Goal: Contribute content: Add original content to the website for others to see

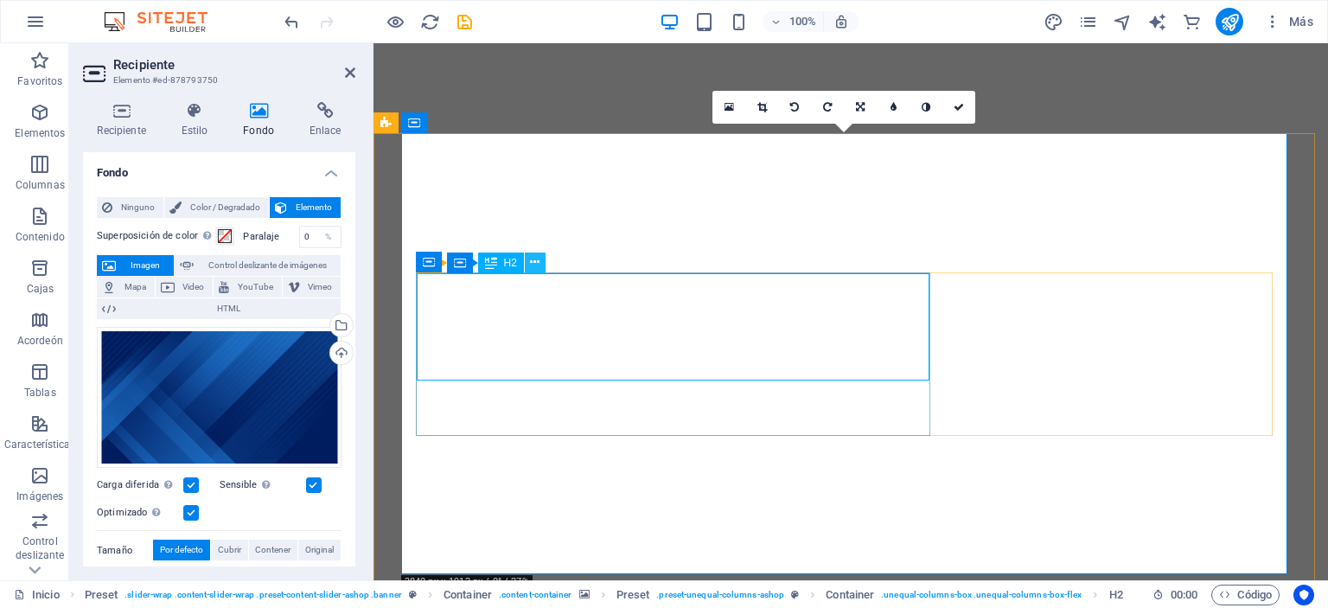
click at [535, 260] on icon at bounding box center [535, 262] width 10 height 18
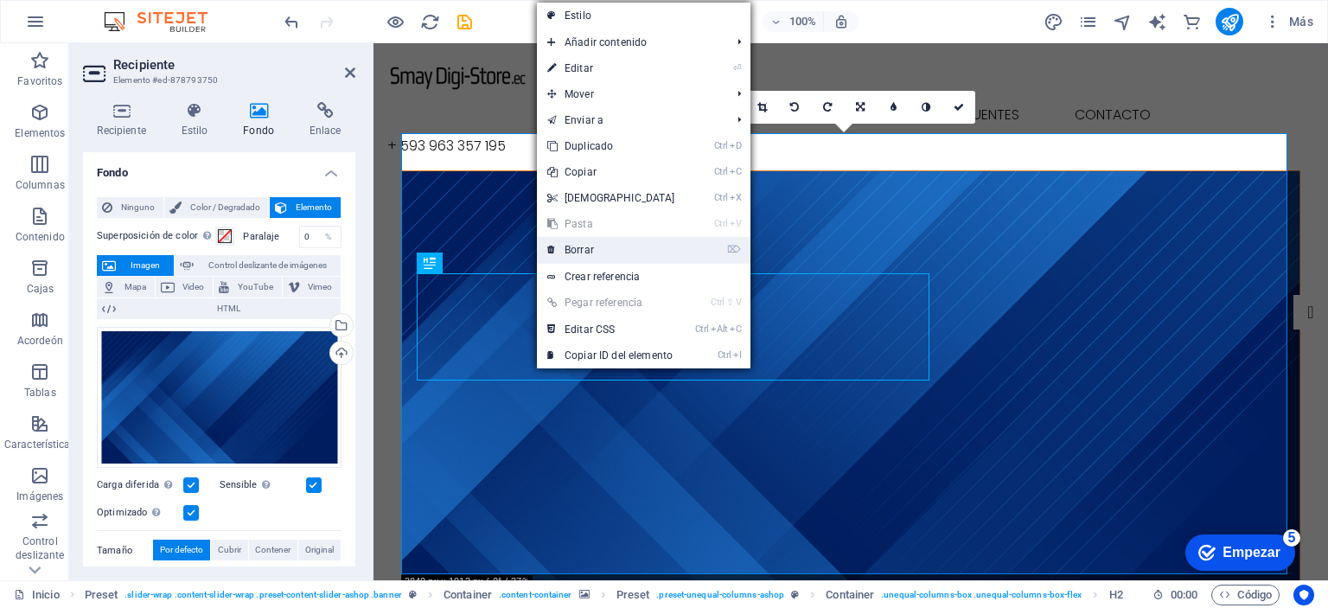
click at [579, 252] on font "Borrar" at bounding box center [579, 250] width 29 height 12
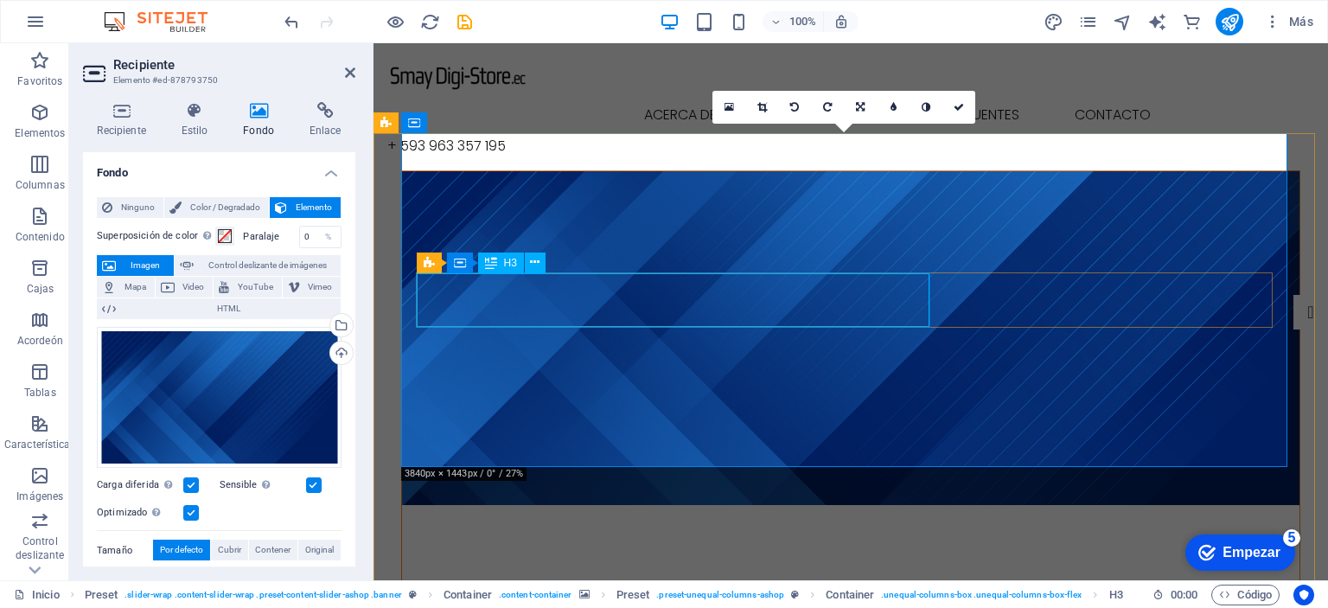
click at [541, 259] on button at bounding box center [535, 262] width 21 height 21
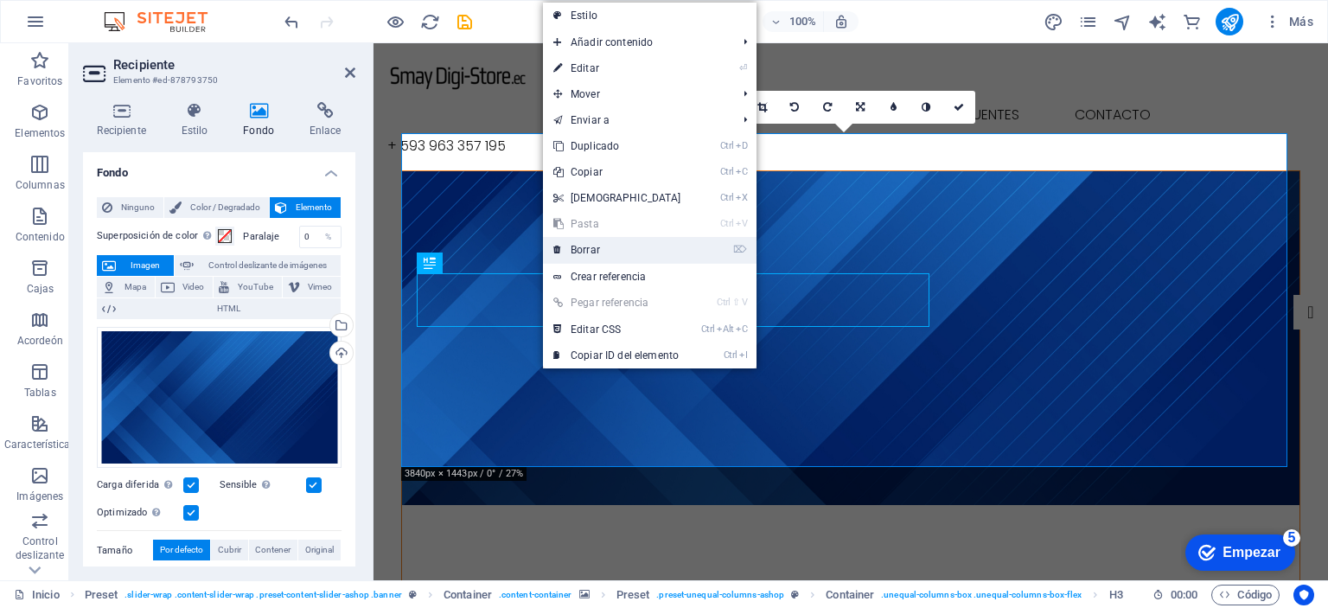
click at [633, 252] on link "⌦ Borrar" at bounding box center [617, 250] width 149 height 26
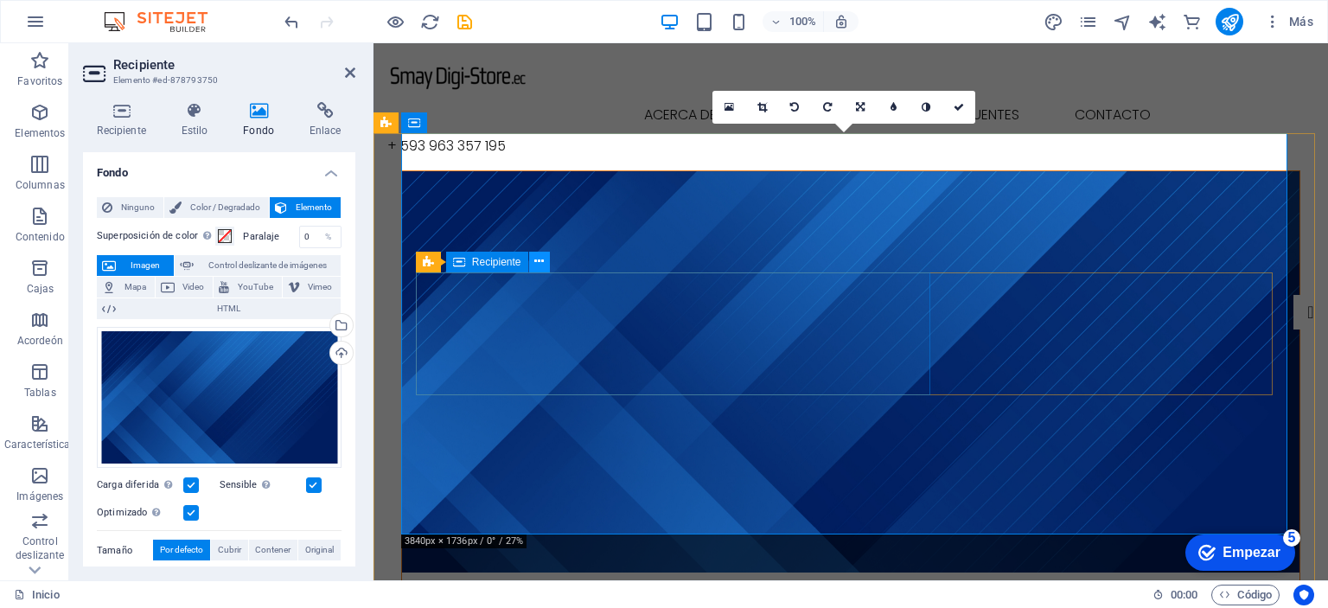
click at [543, 262] on icon at bounding box center [539, 261] width 10 height 18
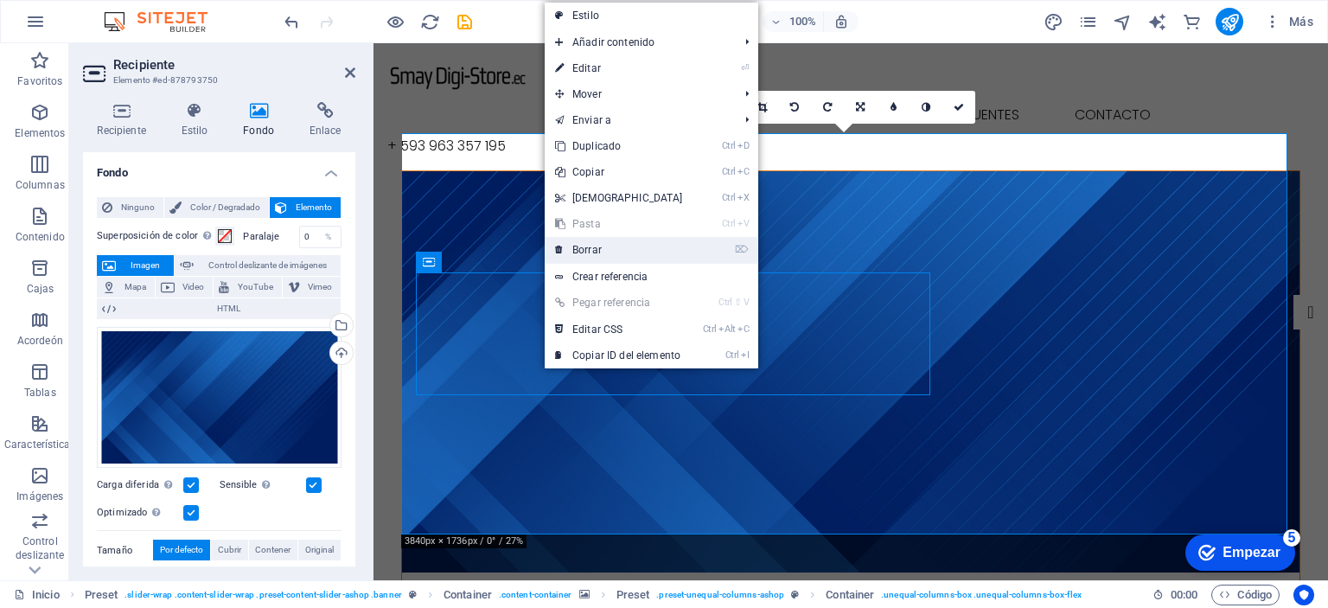
click at [651, 254] on link "⌦ Borrar" at bounding box center [619, 250] width 149 height 26
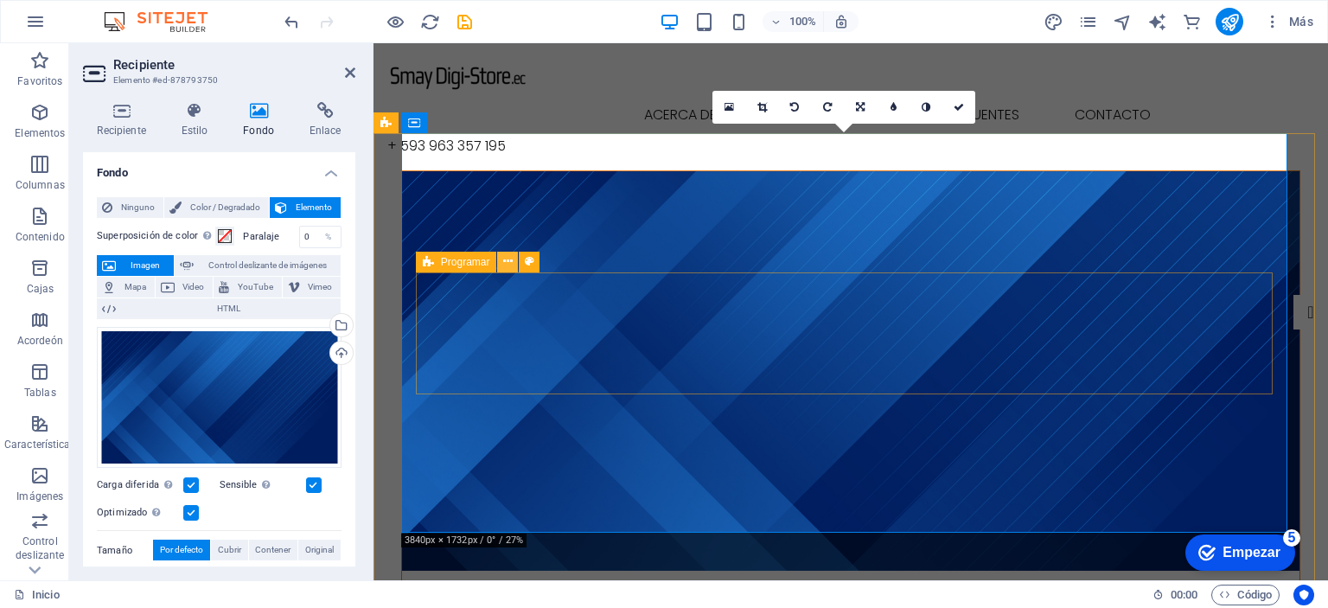
click at [511, 262] on icon at bounding box center [508, 261] width 10 height 18
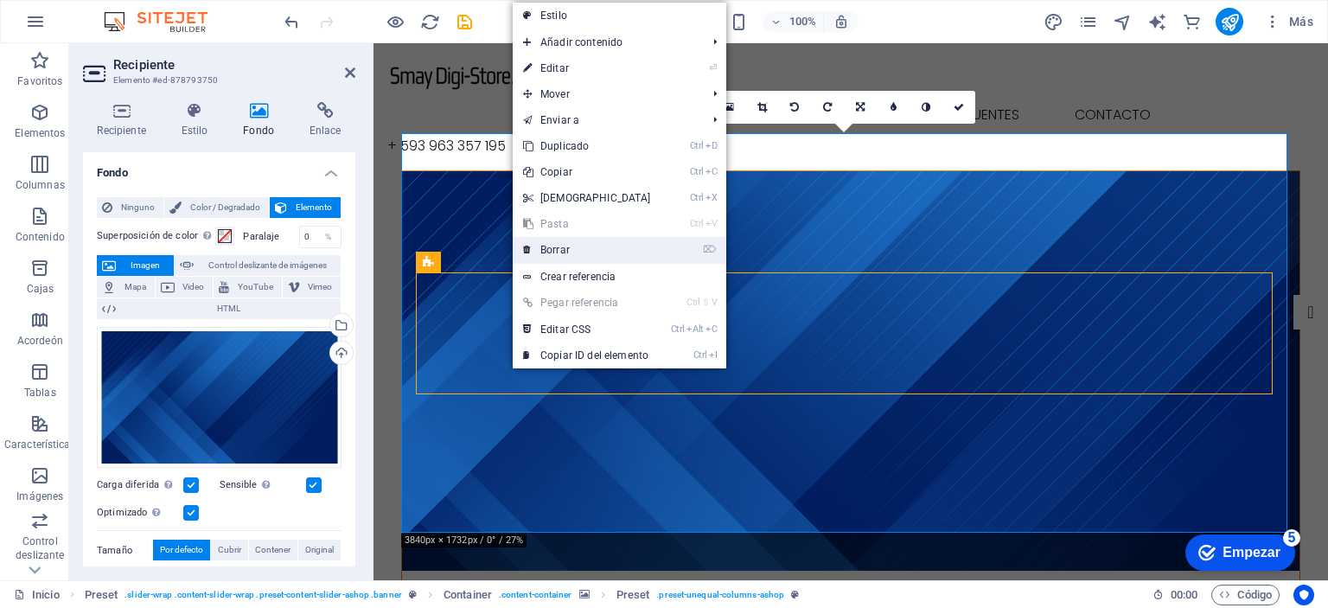
click at [603, 255] on link "⌦ Borrar" at bounding box center [587, 250] width 149 height 26
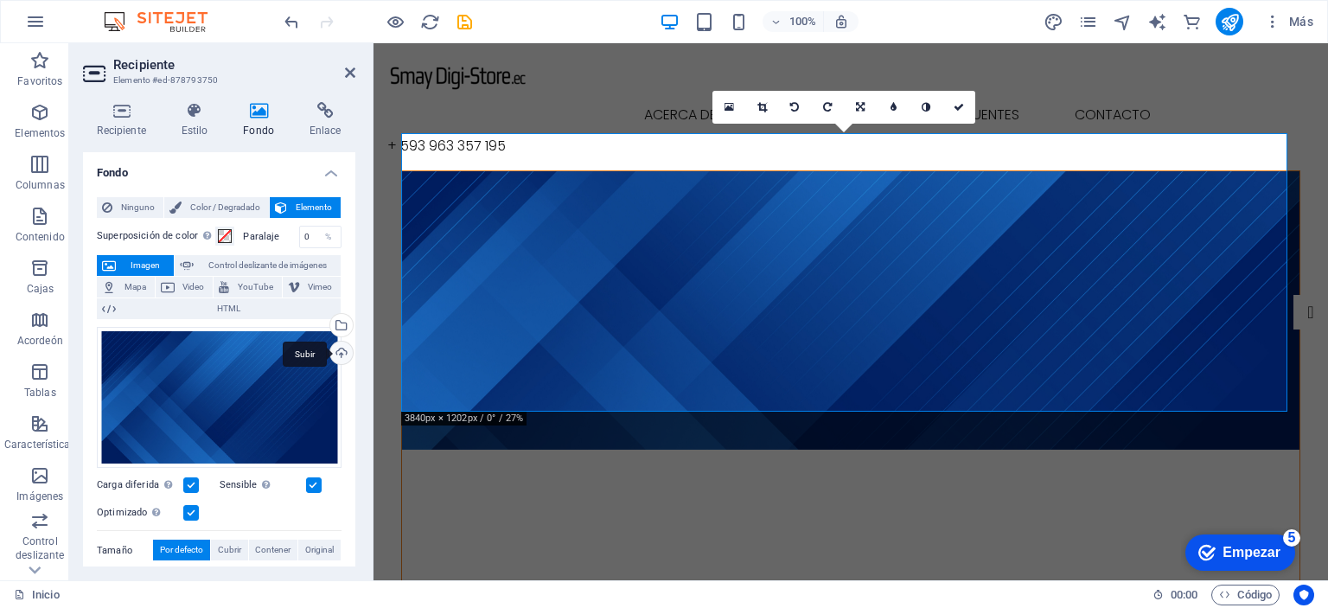
click at [339, 347] on div "Subir" at bounding box center [340, 355] width 26 height 26
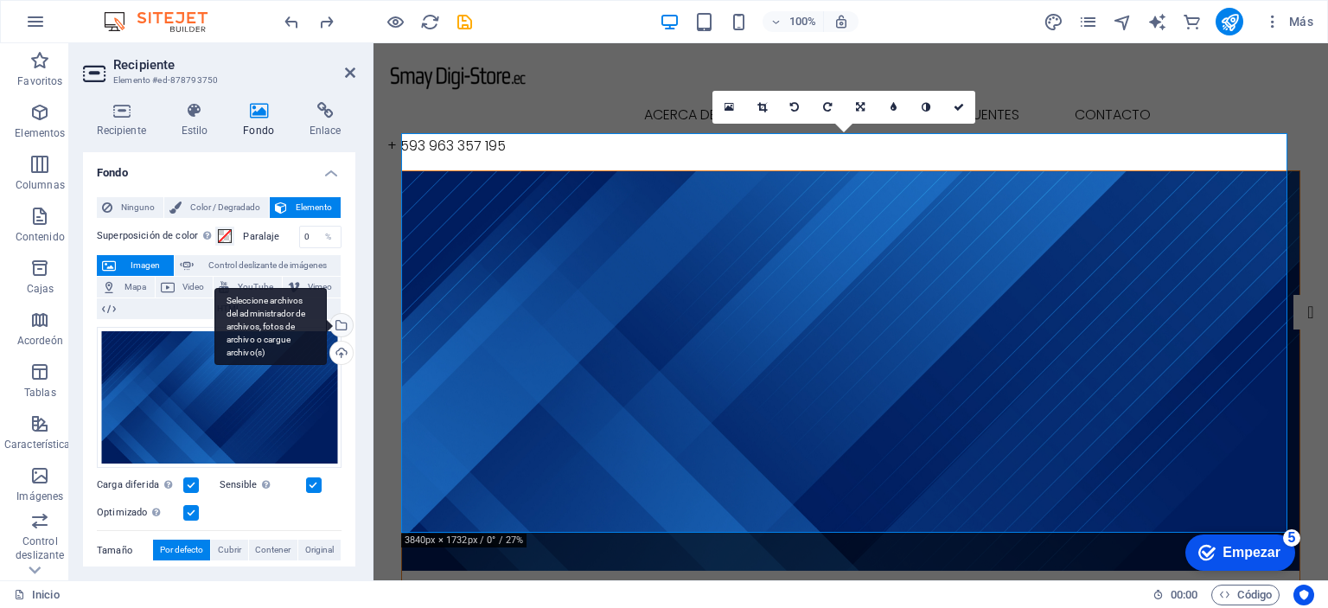
click at [342, 329] on div "Seleccione archivos del administrador de archivos, fotos de archivo o cargue ar…" at bounding box center [340, 327] width 26 height 26
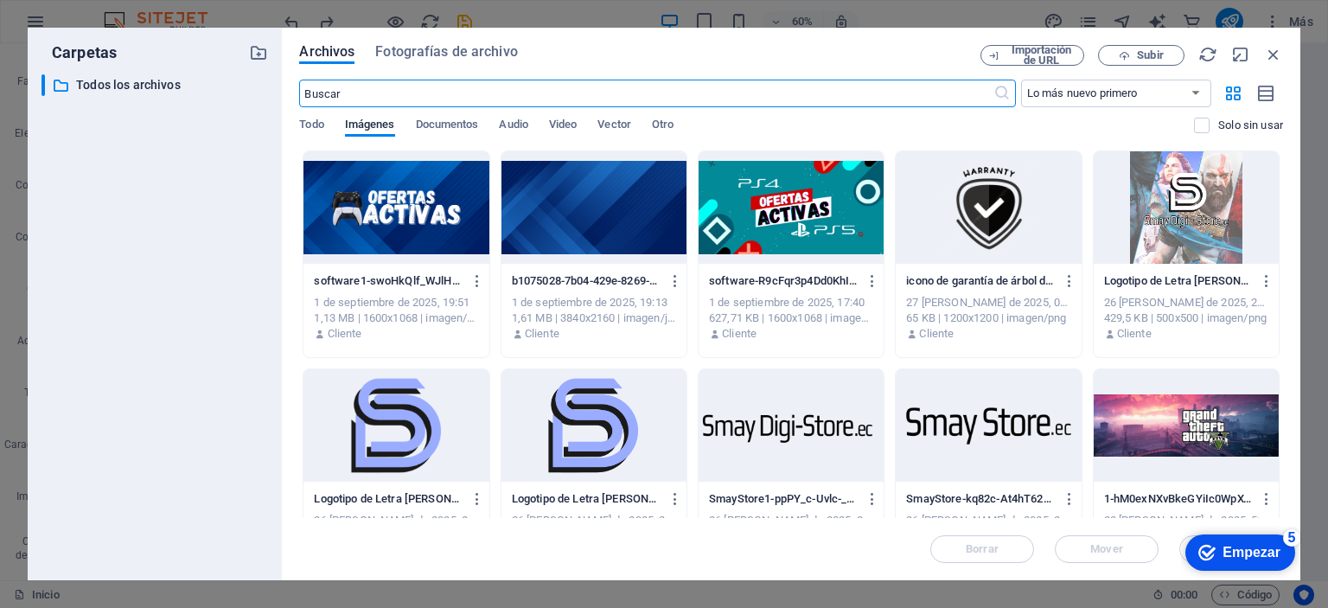
click at [397, 220] on div at bounding box center [395, 207] width 185 height 112
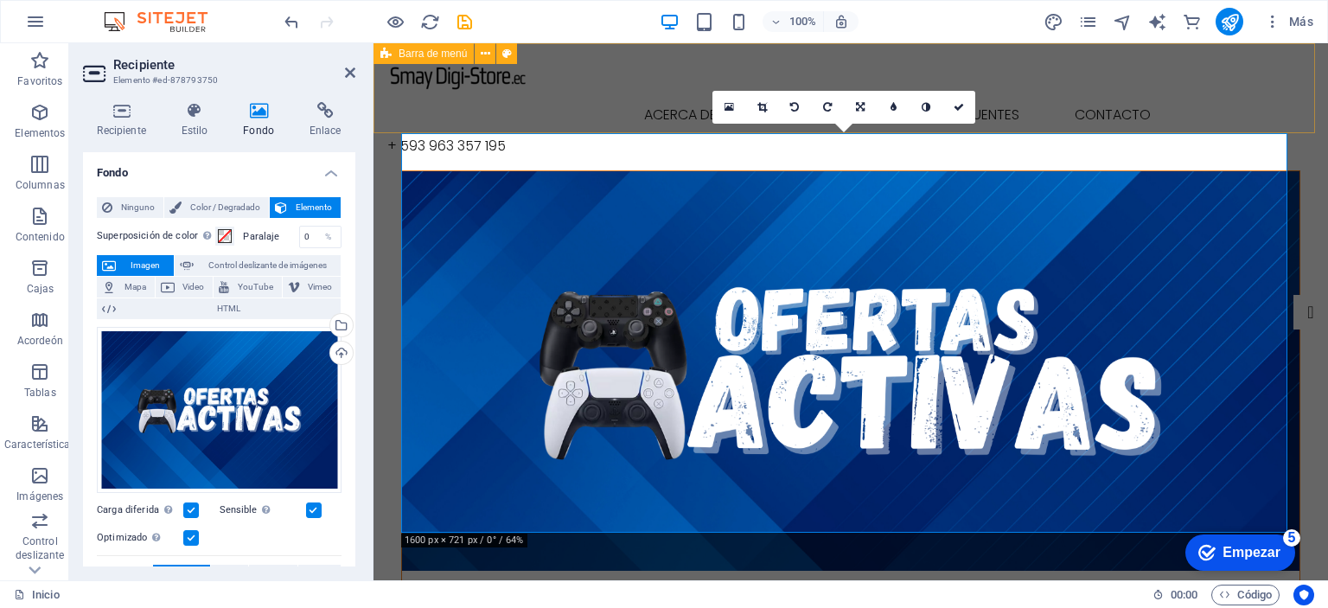
click at [1203, 113] on div "Inicio Acerca de Blog Preguntas frecuentes Contacto + [PHONE_NUMBER]" at bounding box center [850, 106] width 954 height 127
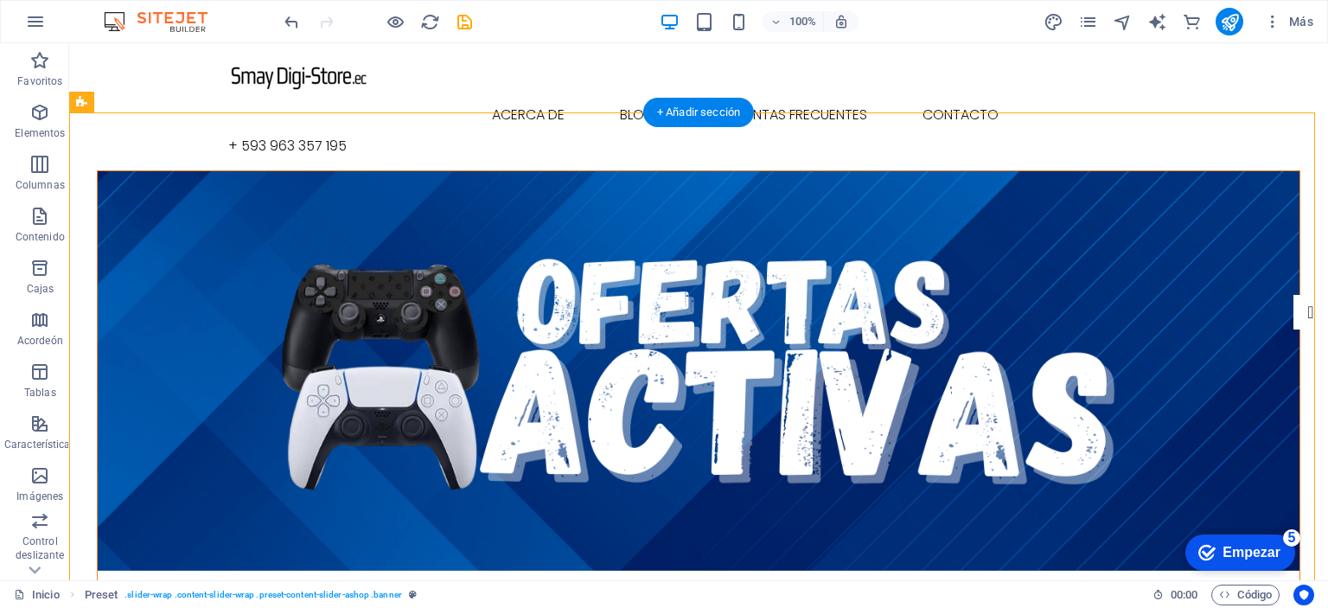
click at [867, 171] on figure at bounding box center [699, 370] width 1202 height 399
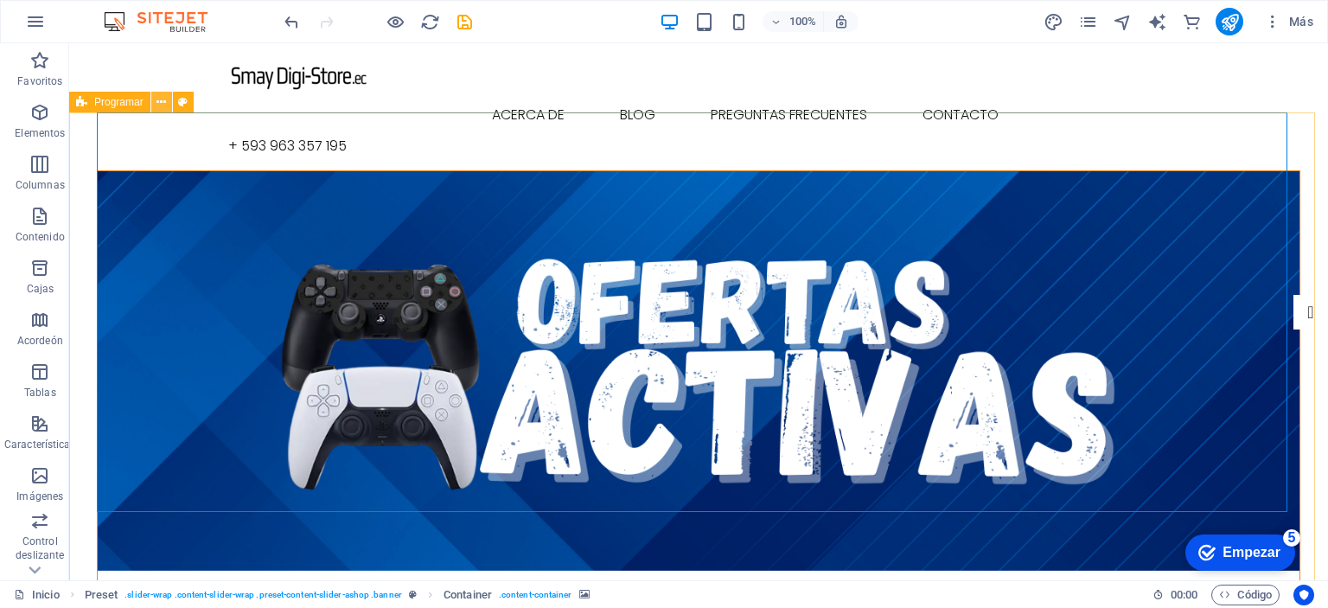
click at [166, 104] on button at bounding box center [161, 102] width 21 height 21
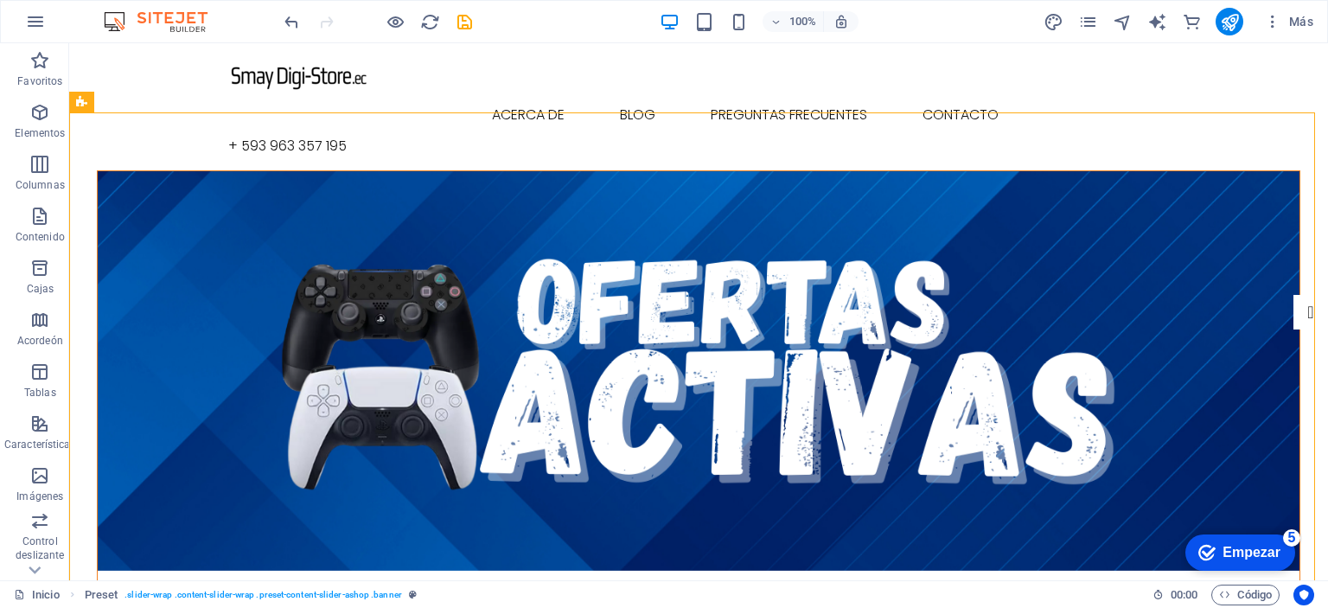
click at [378, 22] on div at bounding box center [378, 22] width 194 height 28
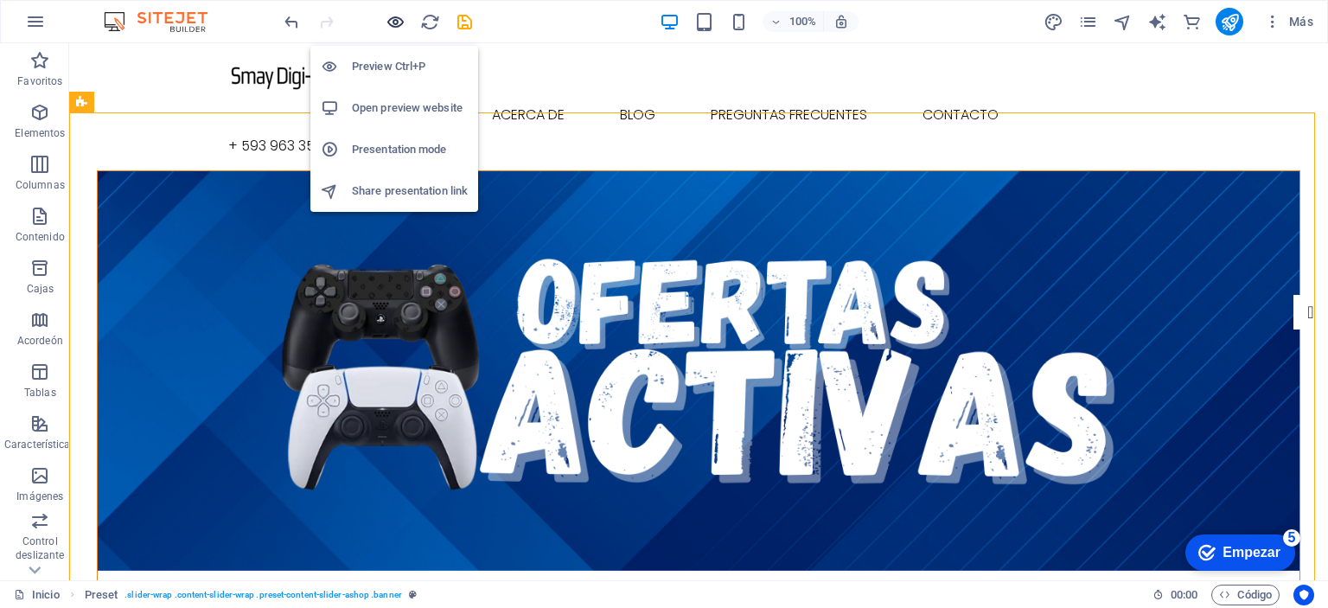
click at [392, 22] on icon "button" at bounding box center [396, 22] width 20 height 20
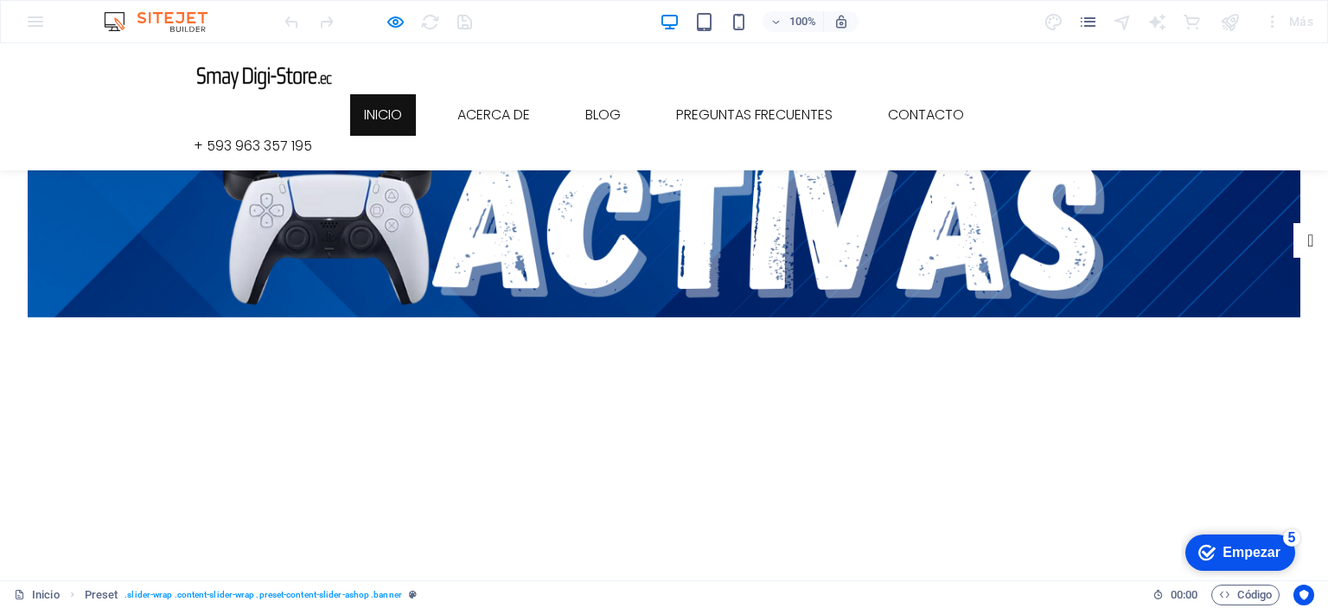
scroll to position [259, 0]
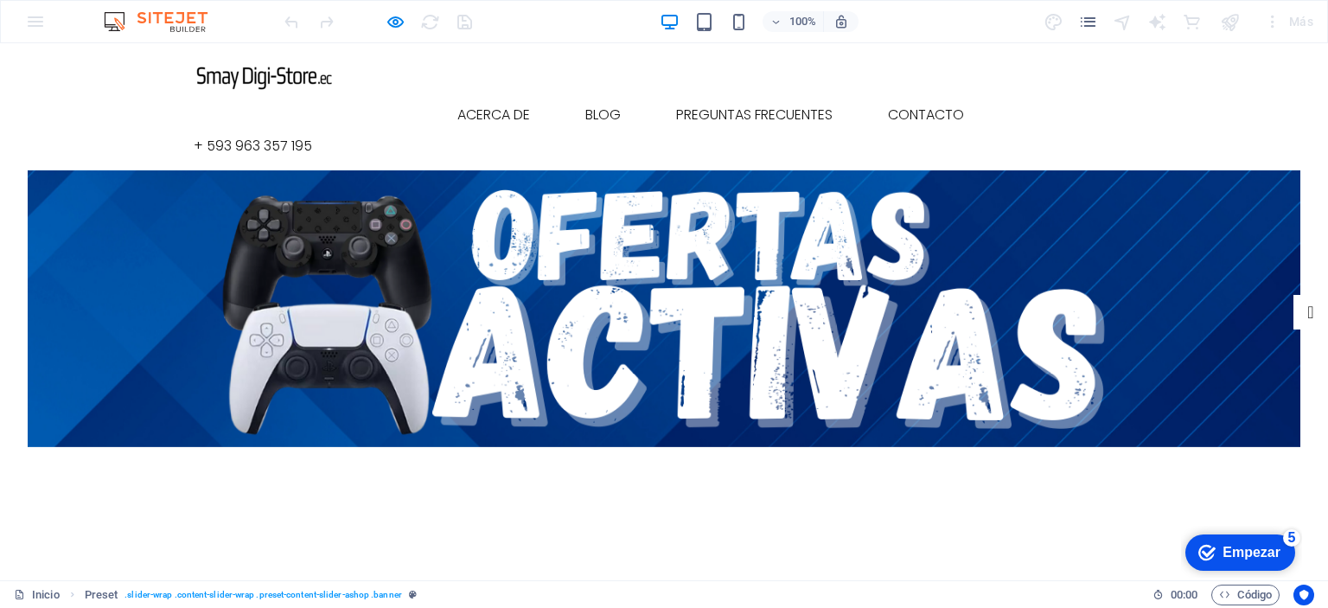
click at [798, 204] on div at bounding box center [664, 308] width 1273 height 277
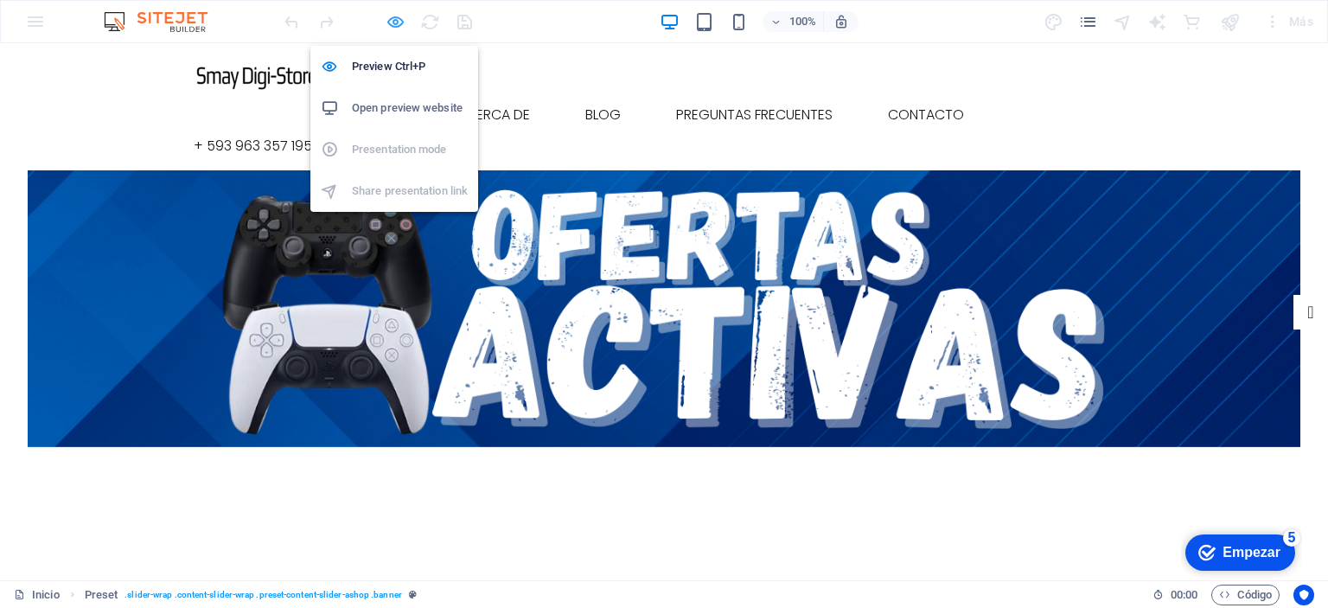
click at [398, 23] on icon "button" at bounding box center [396, 22] width 20 height 20
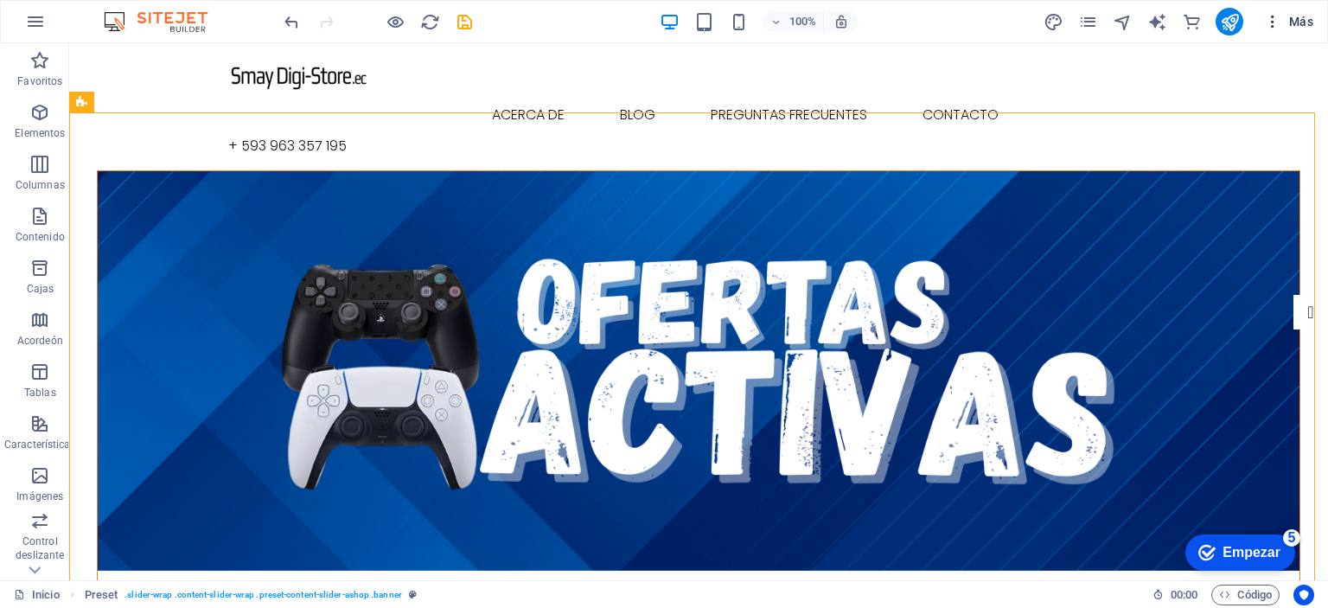
click at [1266, 27] on icon "button" at bounding box center [1272, 21] width 17 height 17
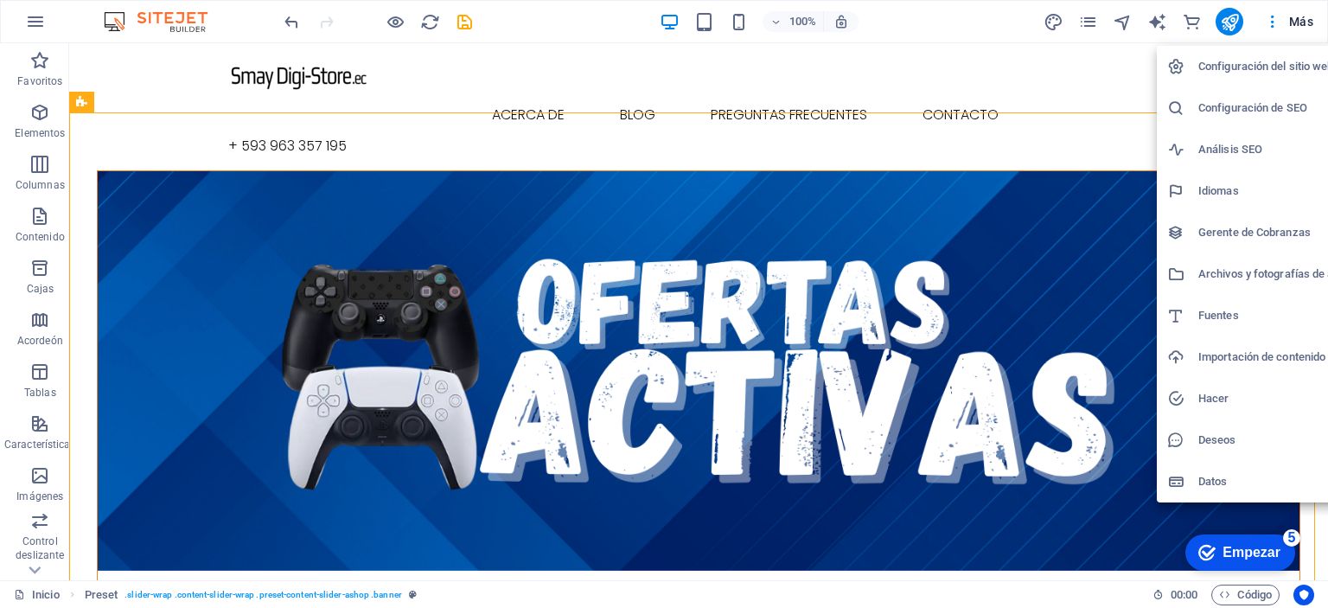
click at [1089, 19] on div at bounding box center [664, 304] width 1328 height 608
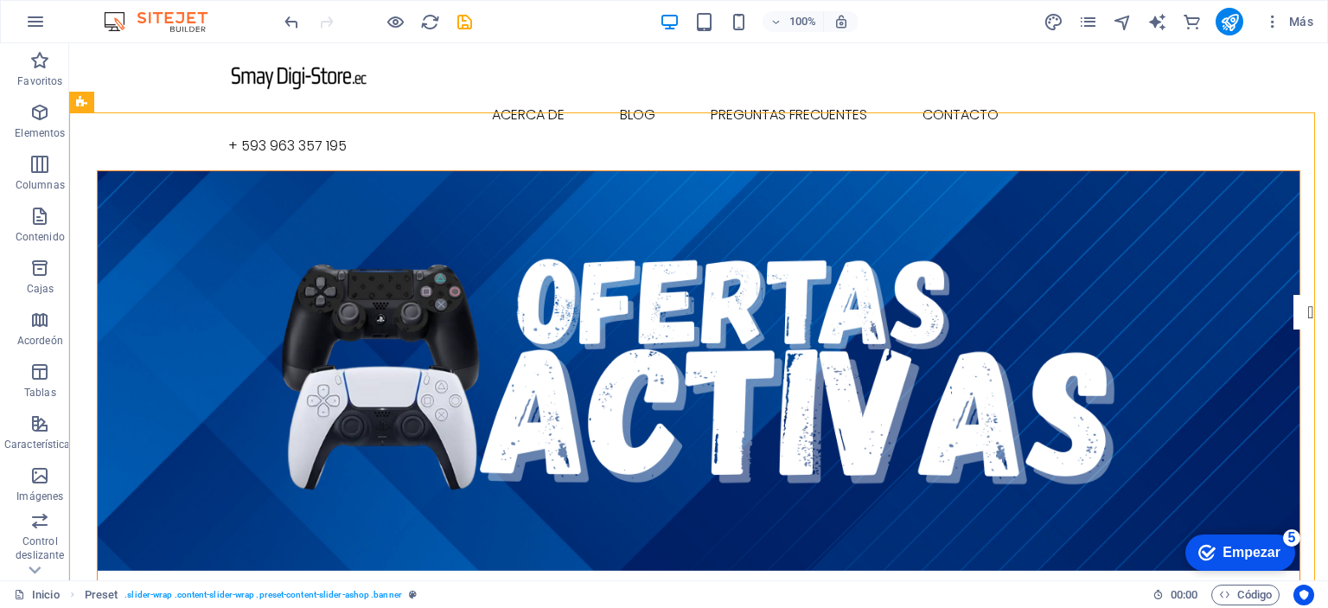
click at [1089, 19] on icon "páginas" at bounding box center [1088, 22] width 20 height 20
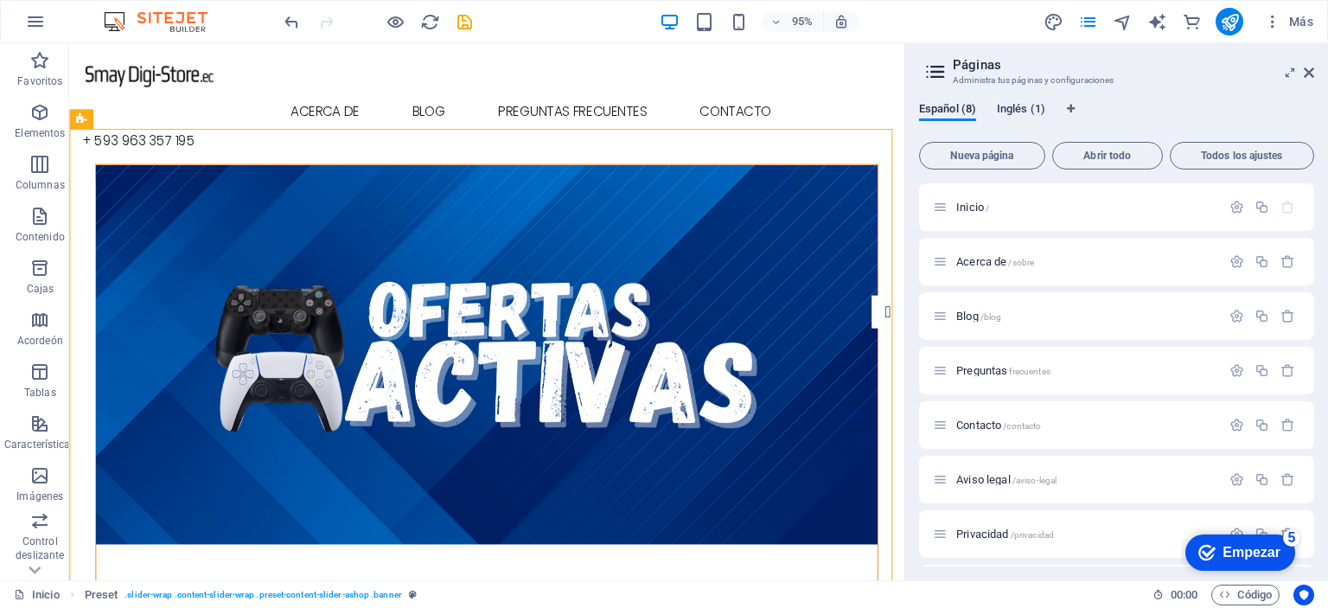
click at [1039, 103] on font "Inglés (1)" at bounding box center [1021, 108] width 48 height 13
click at [989, 151] on font "Nueva página" at bounding box center [981, 156] width 63 height 12
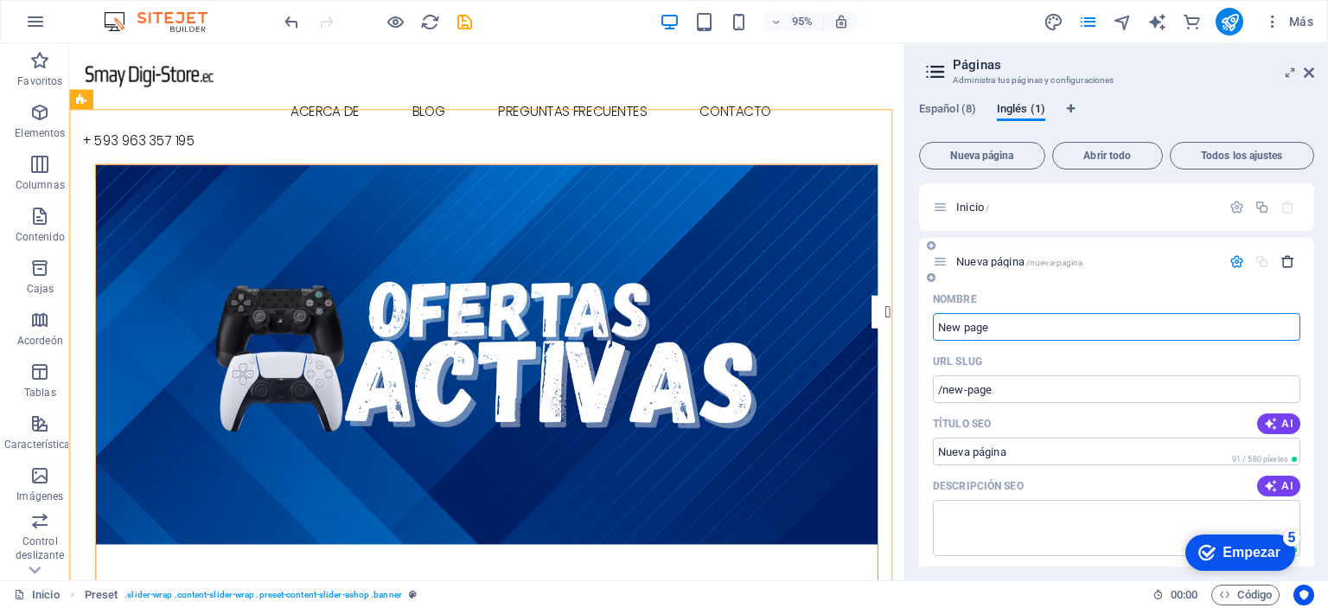
click at [1283, 264] on icon "button" at bounding box center [1287, 261] width 15 height 15
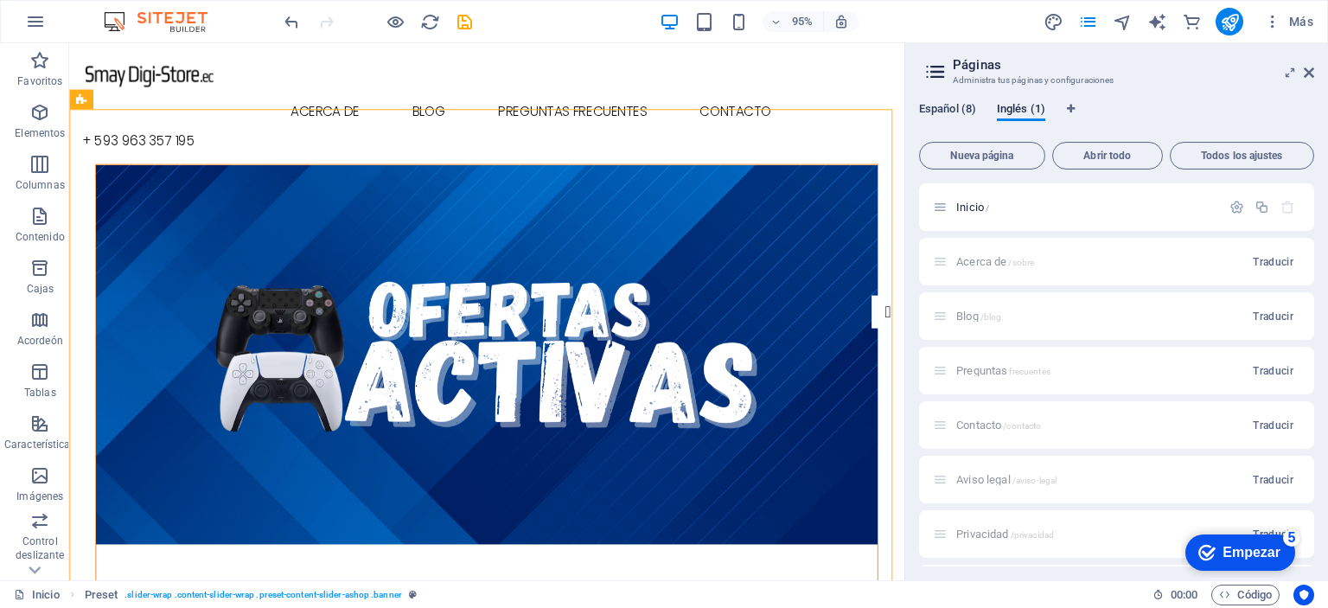
click at [941, 112] on font "Español (8)" at bounding box center [947, 108] width 57 height 13
click at [1031, 109] on font "Inglés (1)" at bounding box center [1021, 108] width 48 height 13
click at [961, 111] on font "Español (8)" at bounding box center [947, 108] width 57 height 13
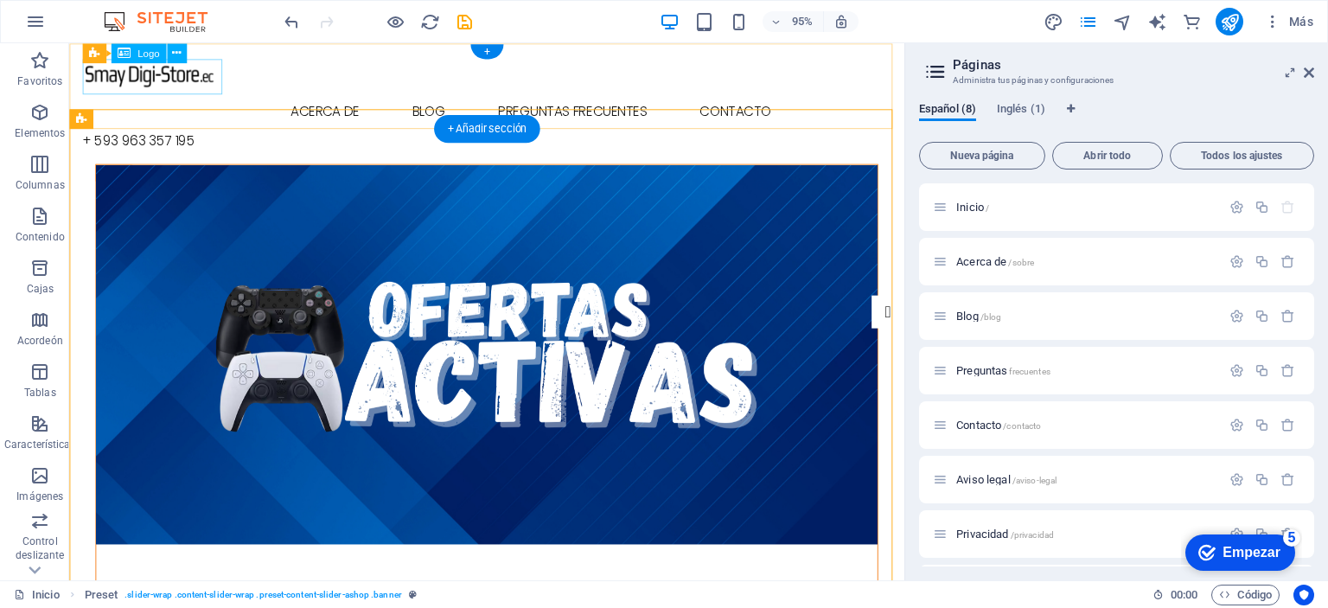
click at [179, 77] on div at bounding box center [509, 75] width 852 height 37
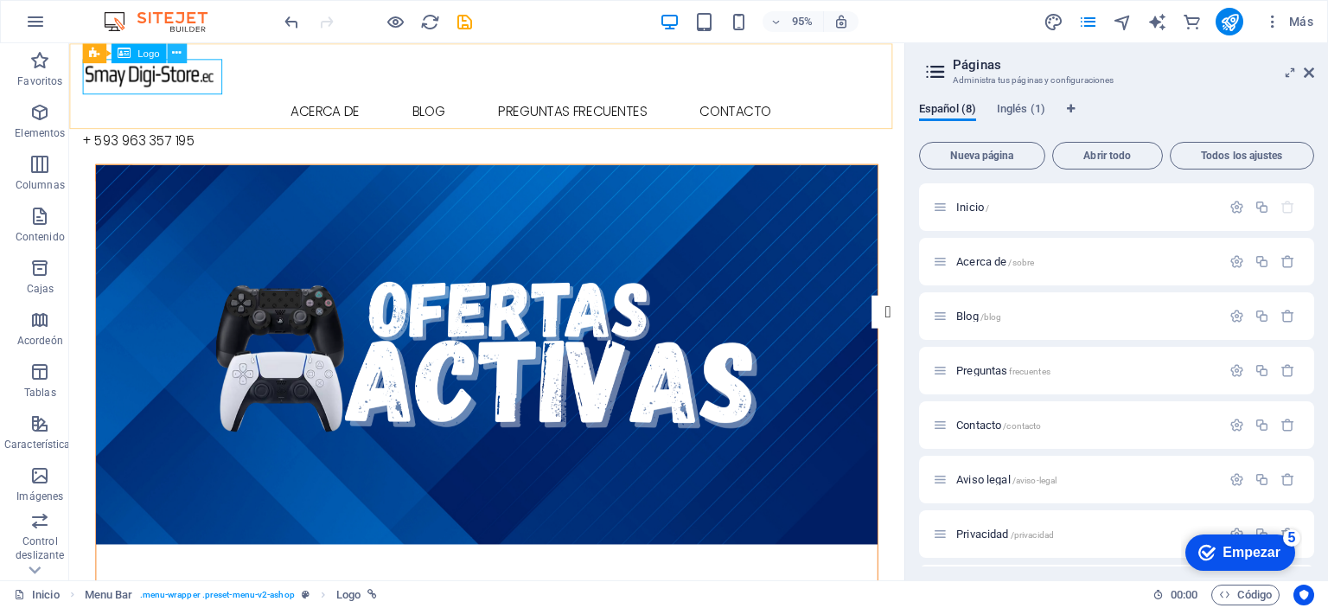
click at [179, 61] on icon at bounding box center [176, 52] width 9 height 17
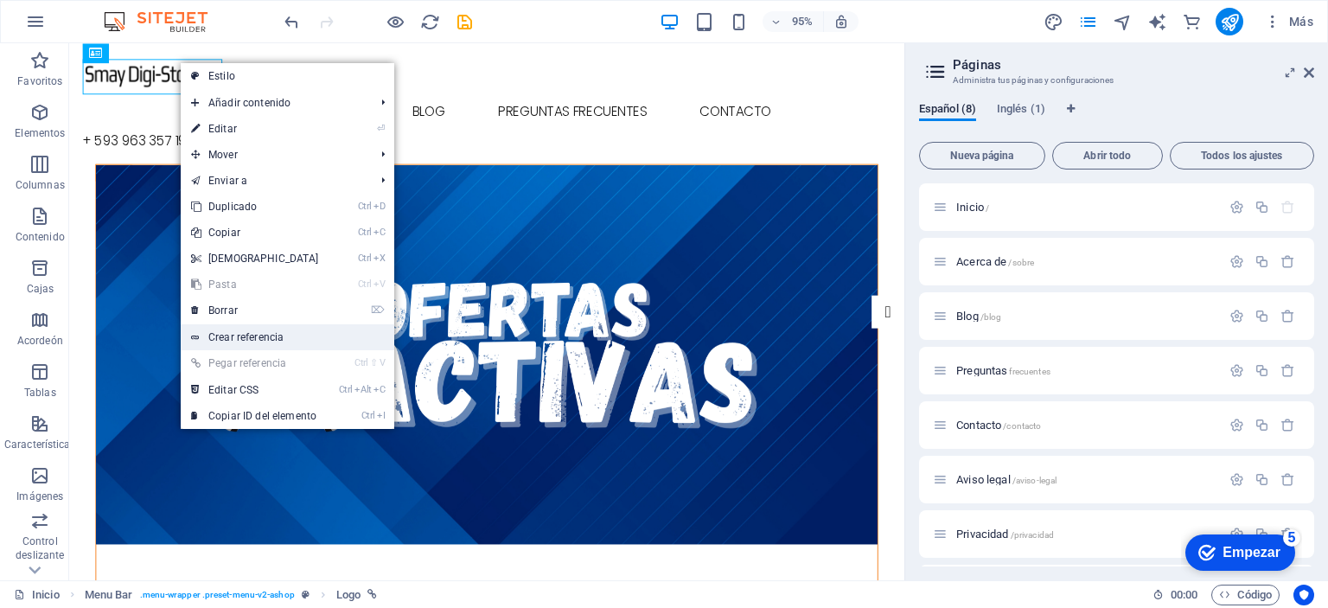
click at [308, 334] on link "Crear referencia" at bounding box center [288, 337] width 214 height 26
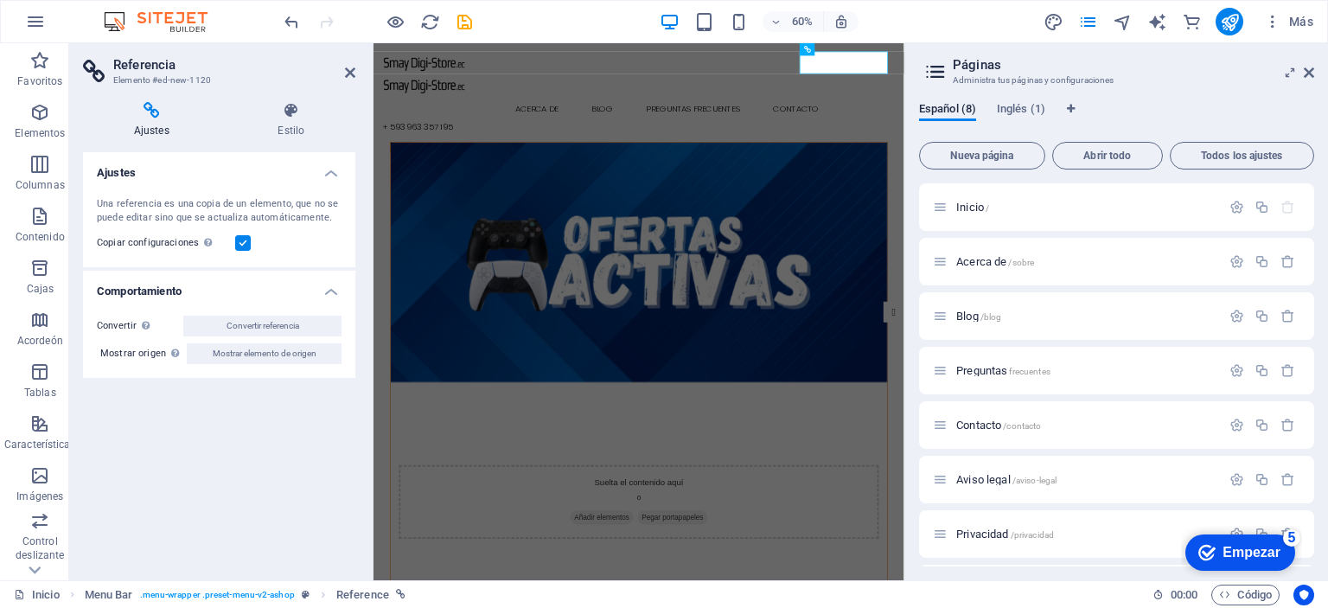
click at [150, 112] on icon at bounding box center [151, 110] width 137 height 17
click at [345, 73] on icon at bounding box center [350, 73] width 10 height 14
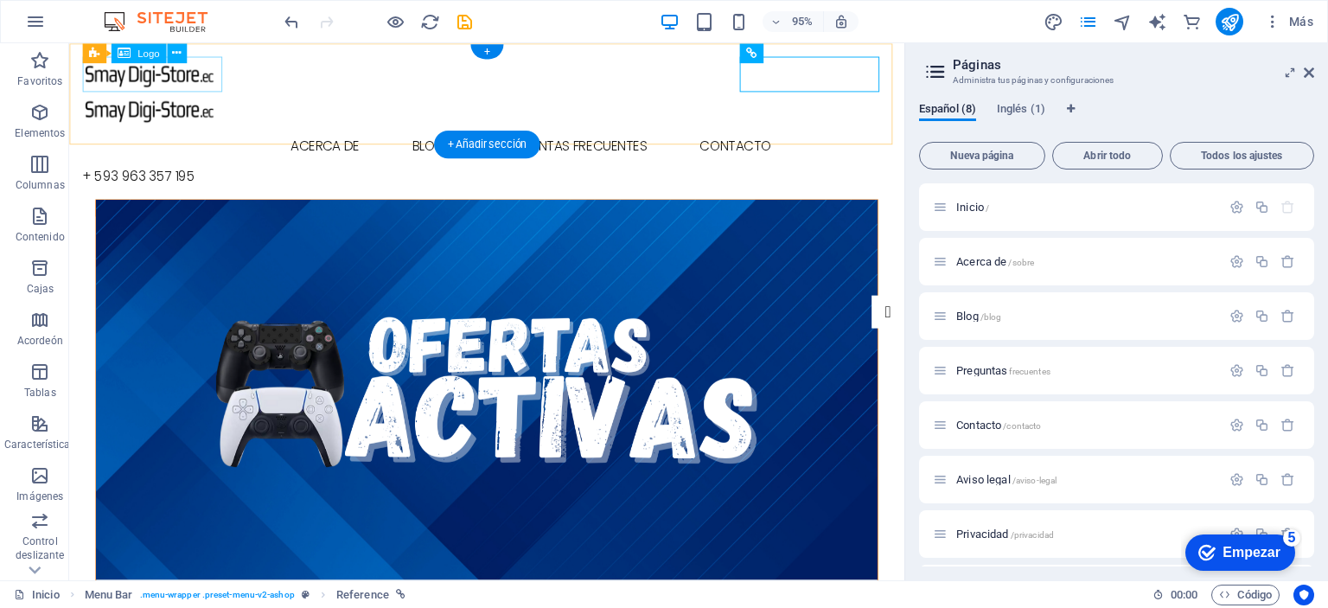
click at [172, 78] on div at bounding box center [509, 75] width 852 height 37
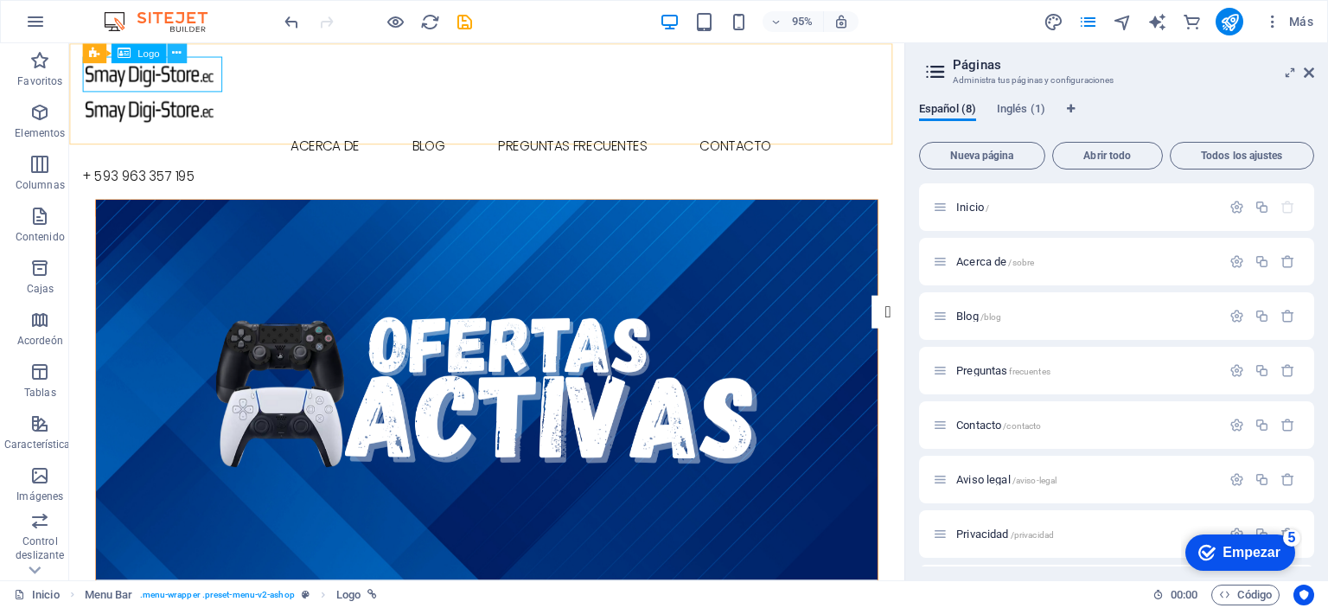
click at [180, 60] on icon at bounding box center [176, 52] width 9 height 17
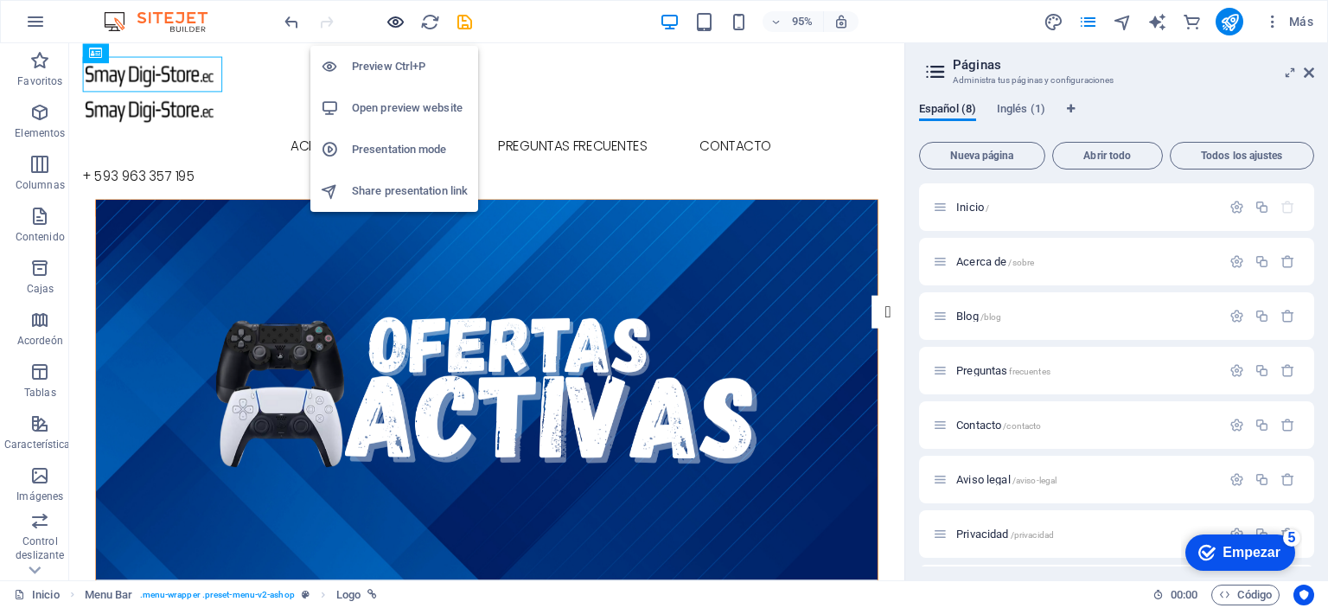
click at [387, 13] on icon "button" at bounding box center [396, 22] width 20 height 20
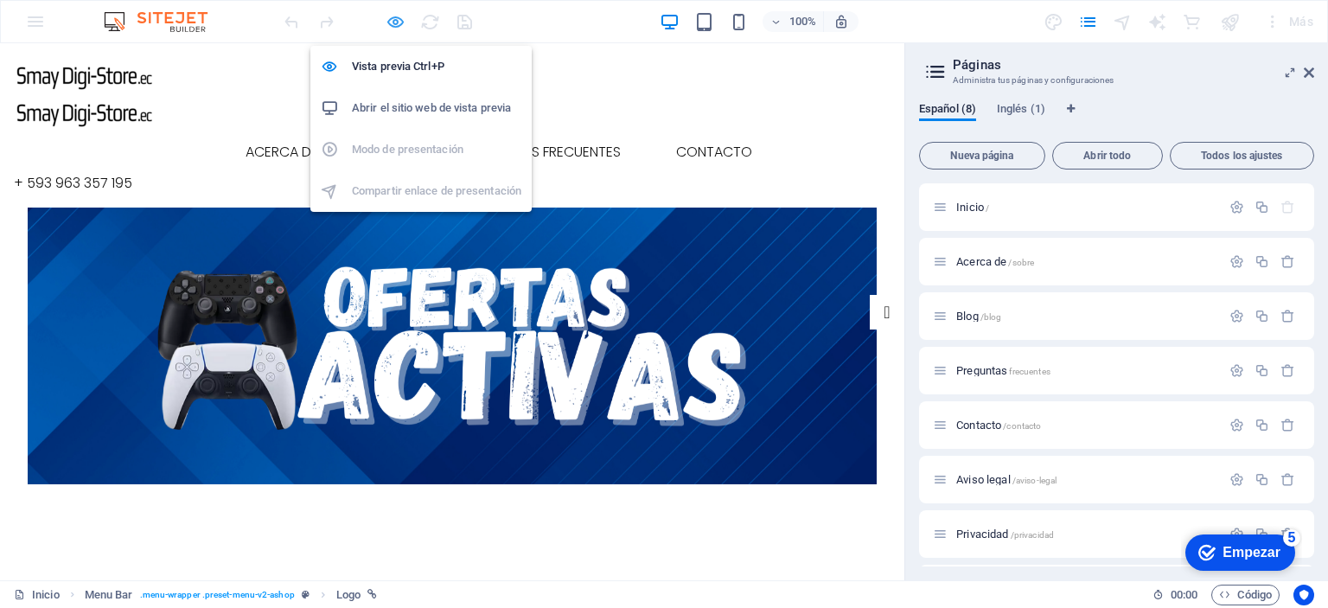
click at [392, 22] on icon "button" at bounding box center [396, 22] width 20 height 20
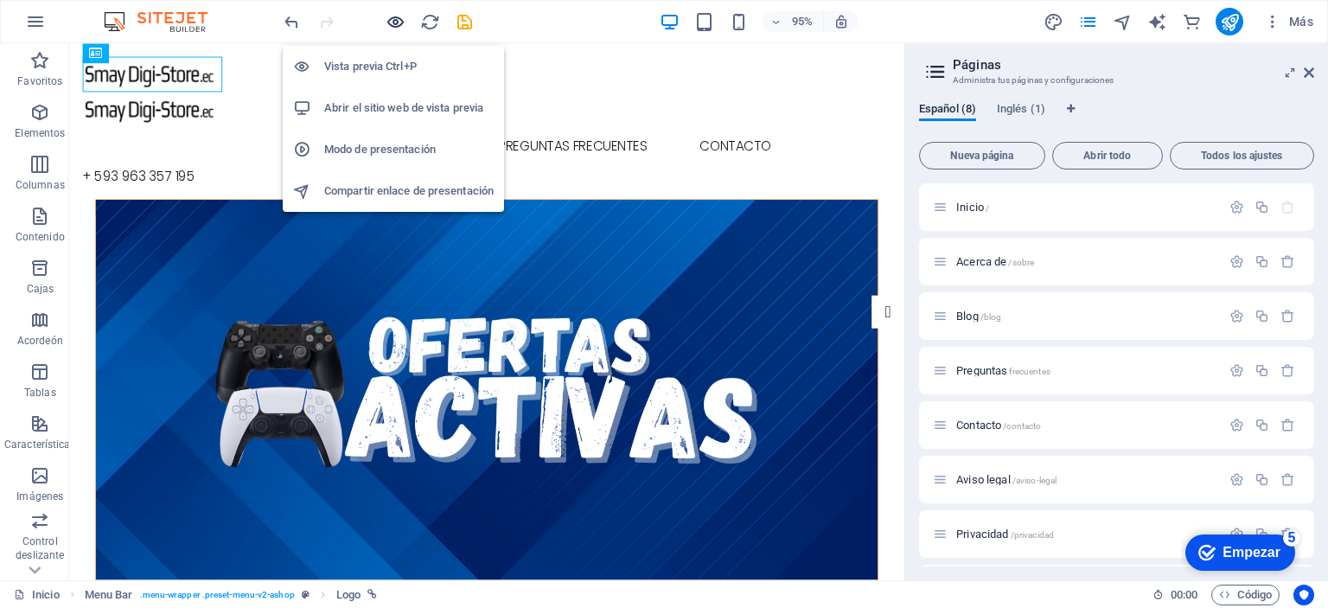
click at [392, 22] on icon "button" at bounding box center [396, 22] width 20 height 20
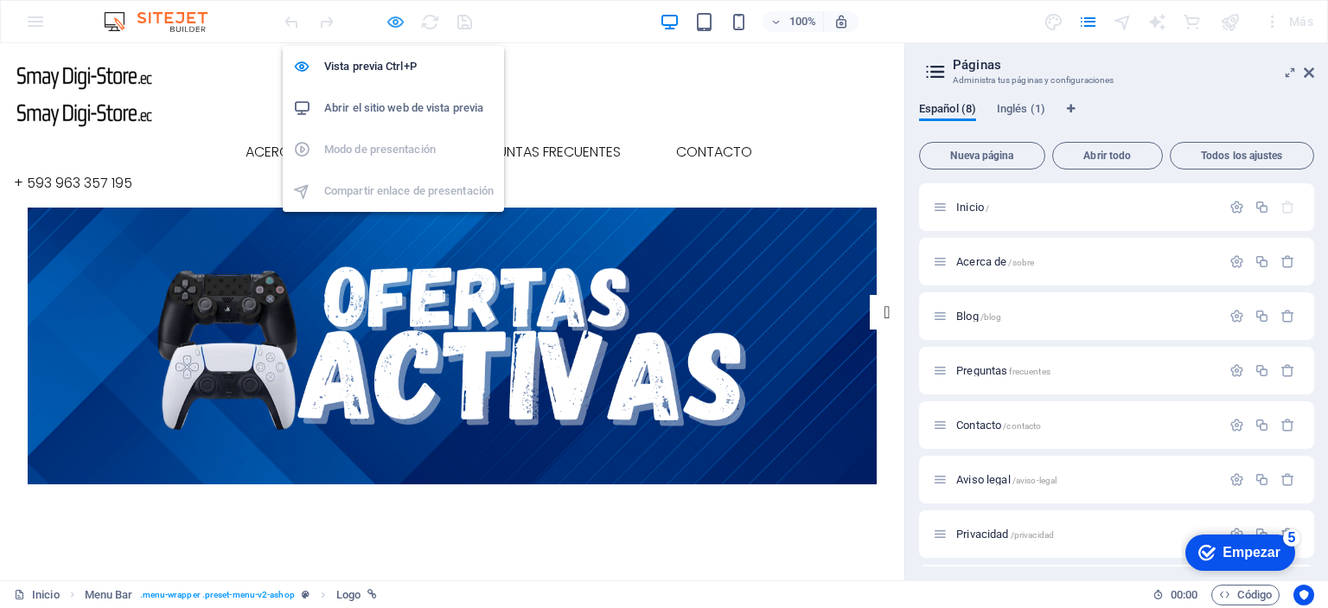
click at [392, 22] on icon "button" at bounding box center [396, 22] width 20 height 20
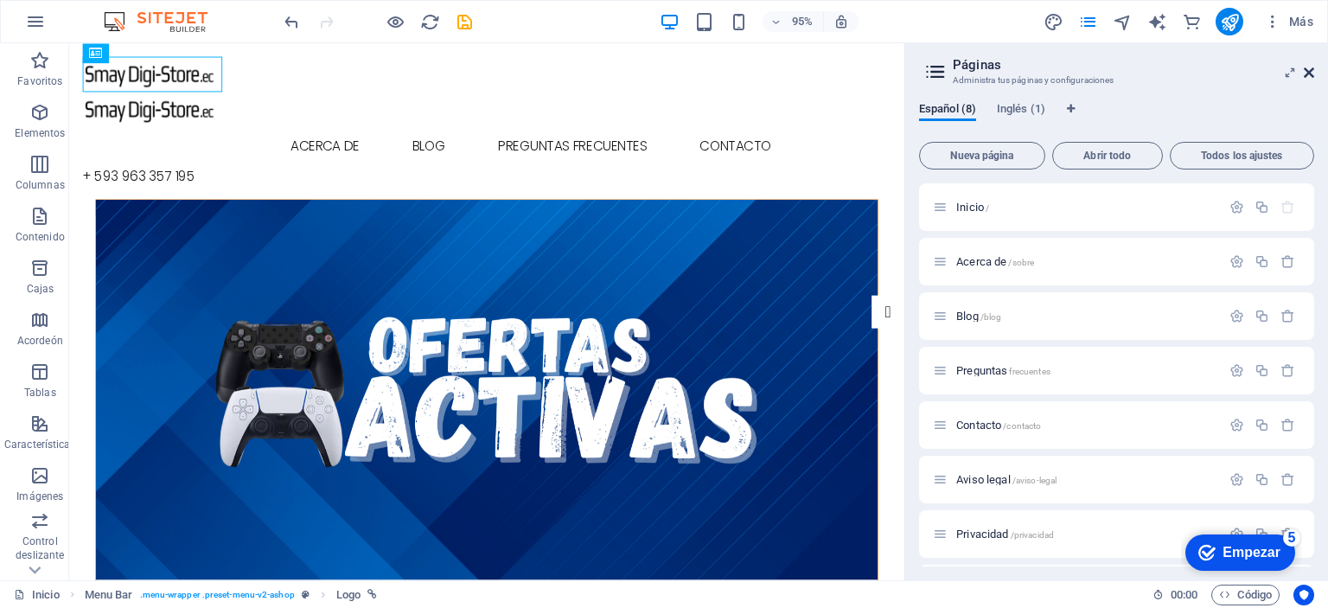
click at [1312, 75] on icon at bounding box center [1309, 73] width 10 height 14
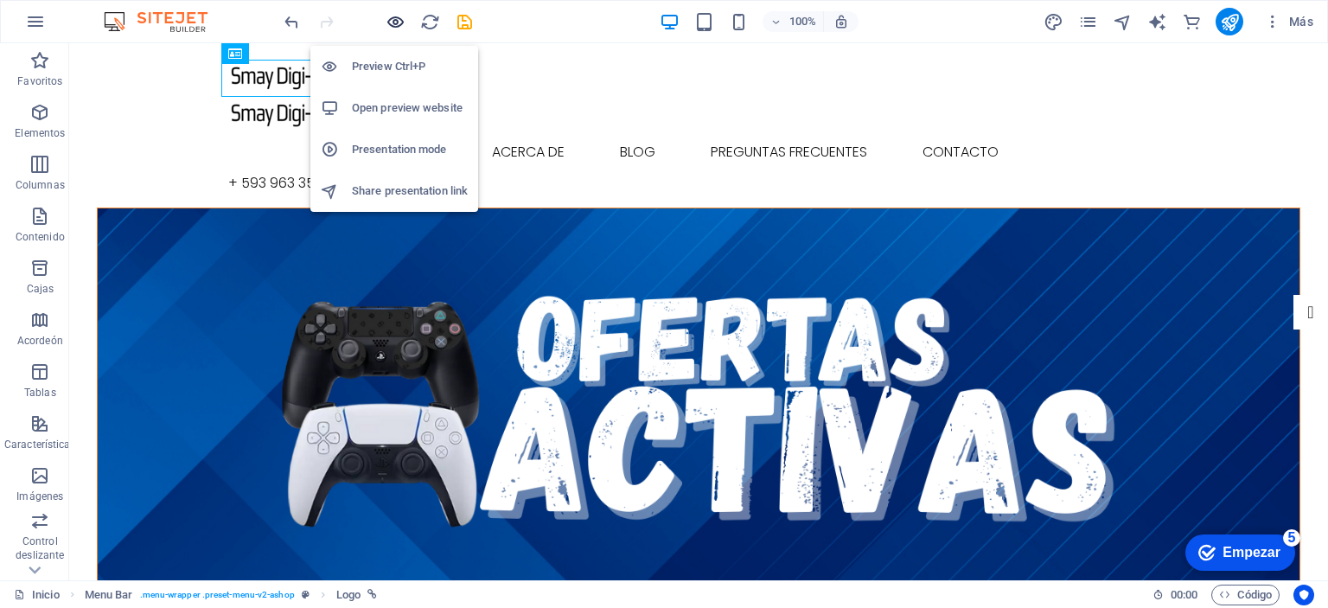
click at [398, 14] on icon "button" at bounding box center [396, 22] width 20 height 20
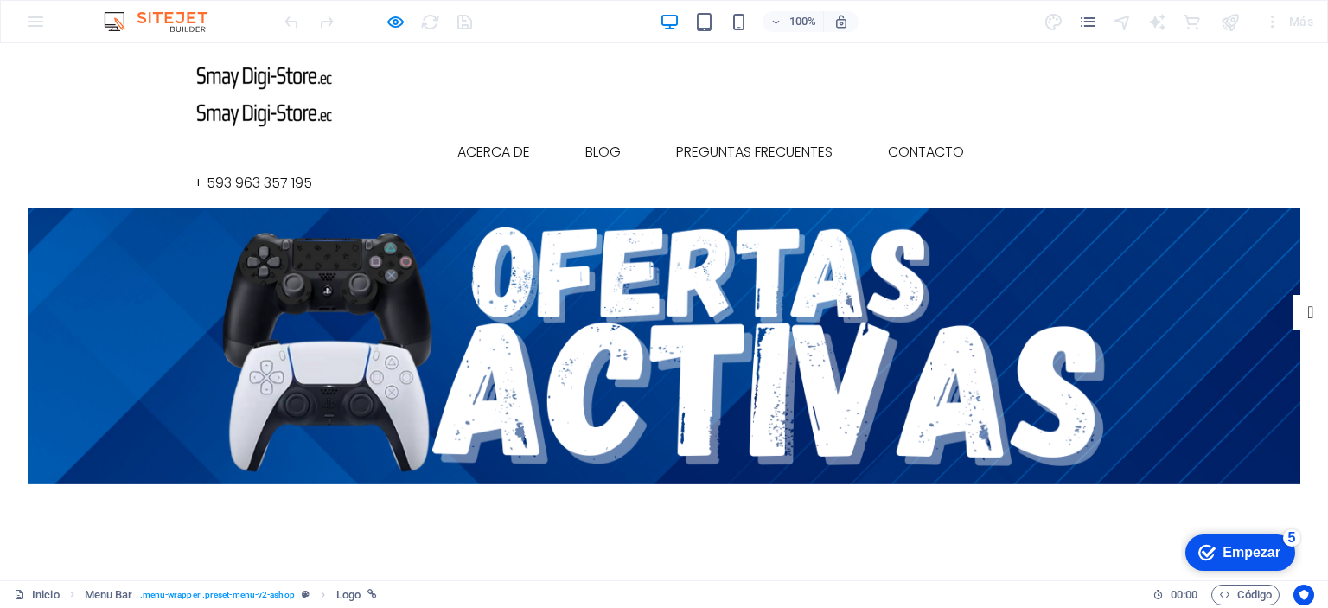
click at [341, 94] on img at bounding box center [267, 112] width 147 height 37
click at [273, 80] on img at bounding box center [267, 75] width 147 height 37
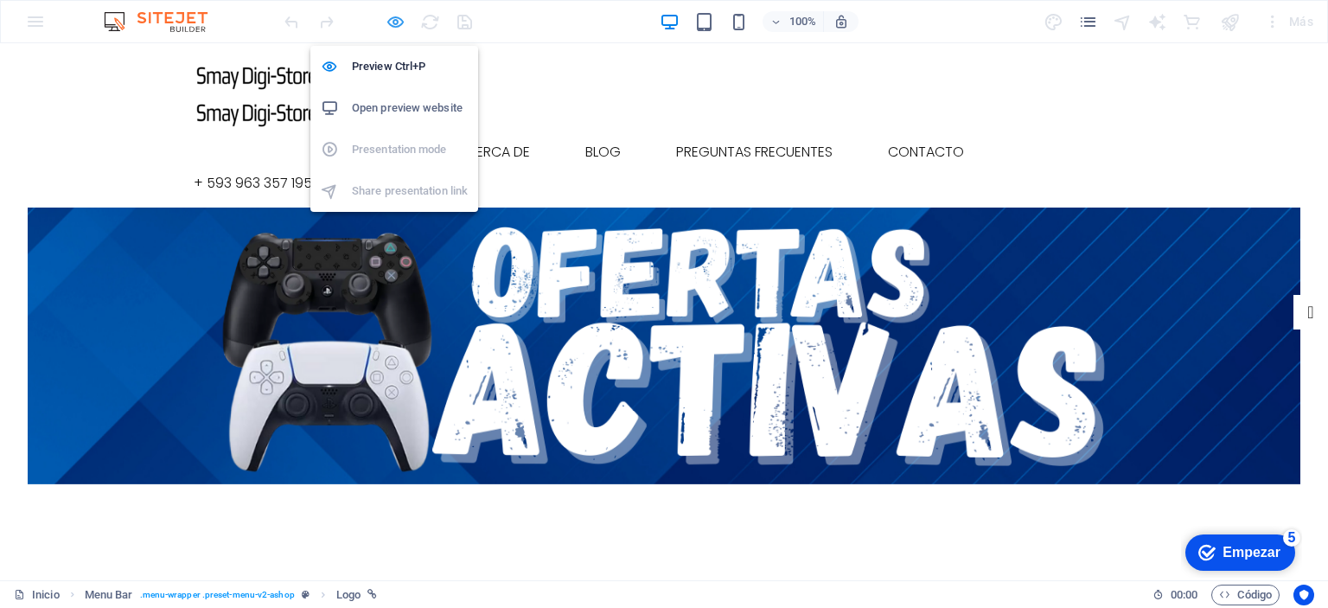
click at [398, 27] on icon "button" at bounding box center [396, 22] width 20 height 20
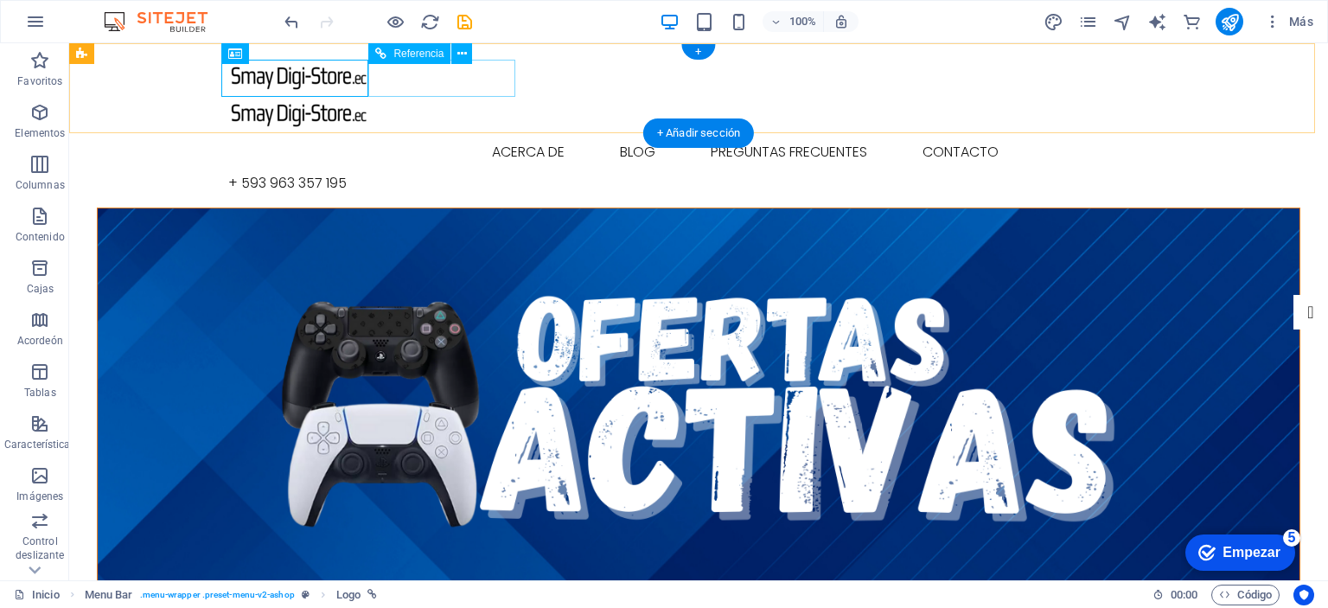
click at [434, 94] on div at bounding box center [698, 112] width 941 height 37
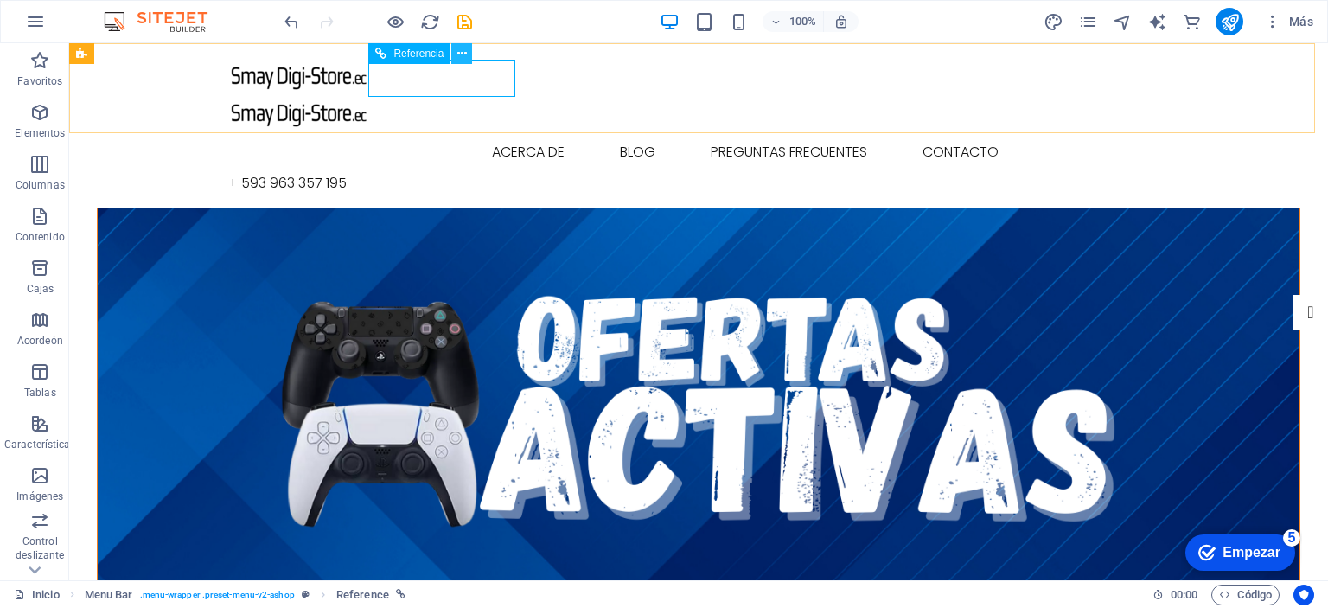
click at [467, 58] on button at bounding box center [461, 53] width 21 height 21
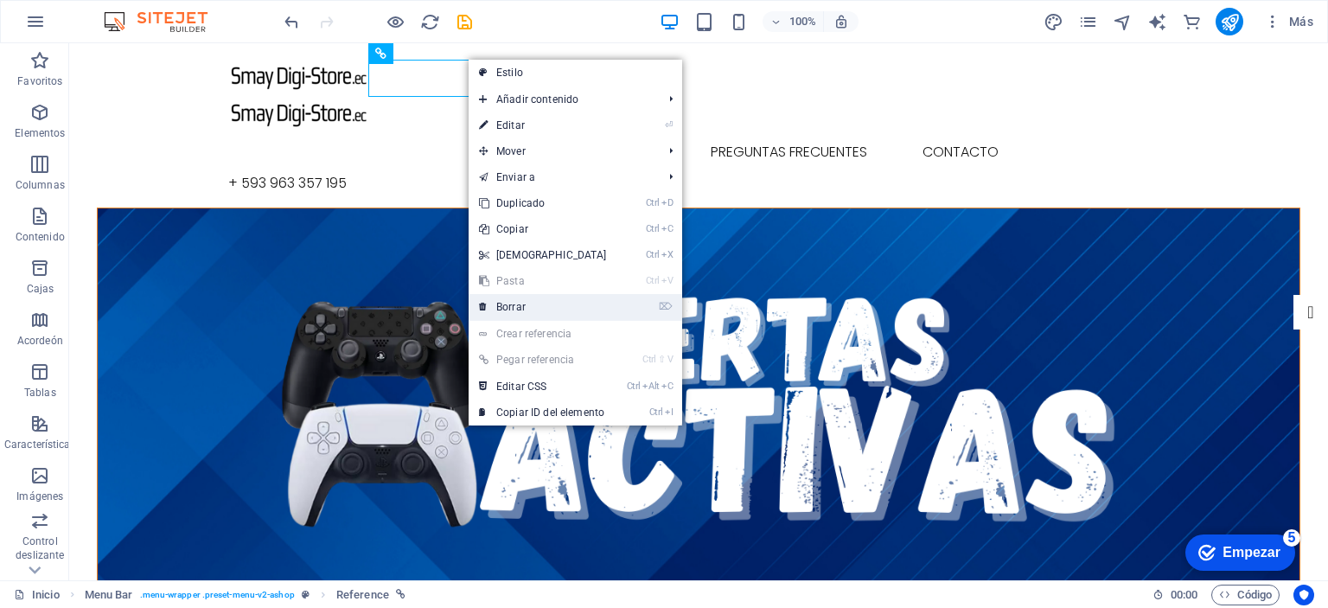
click at [559, 303] on link "⌦ Borrar" at bounding box center [543, 307] width 149 height 26
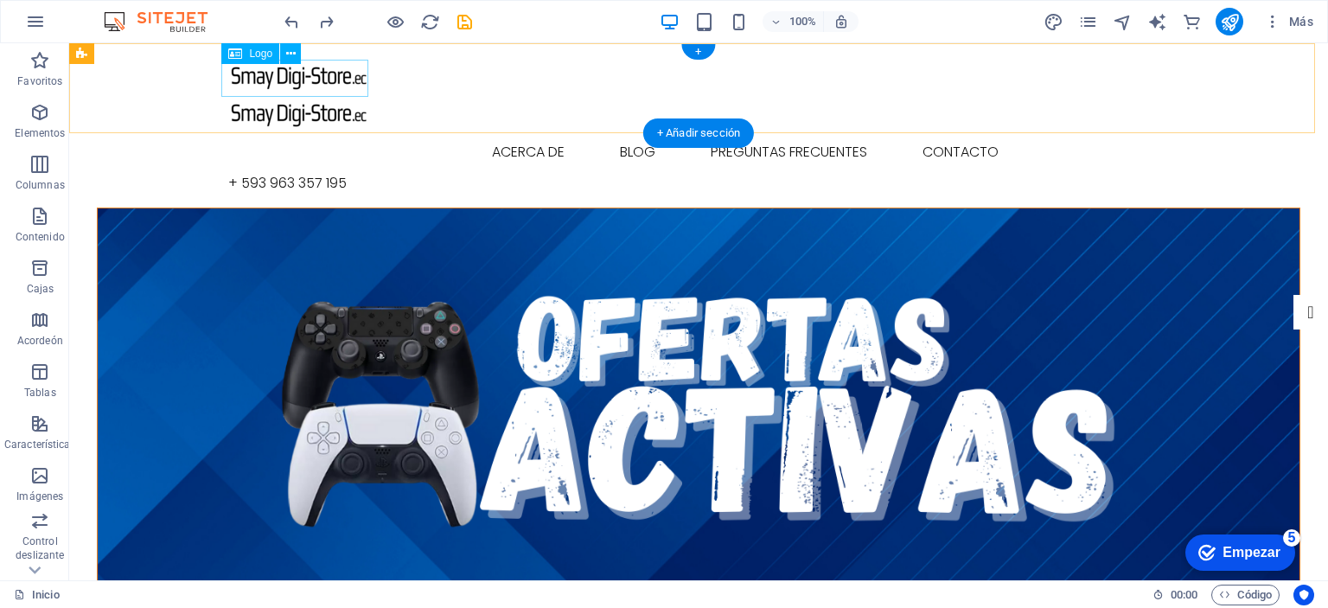
click at [329, 76] on div at bounding box center [698, 75] width 941 height 37
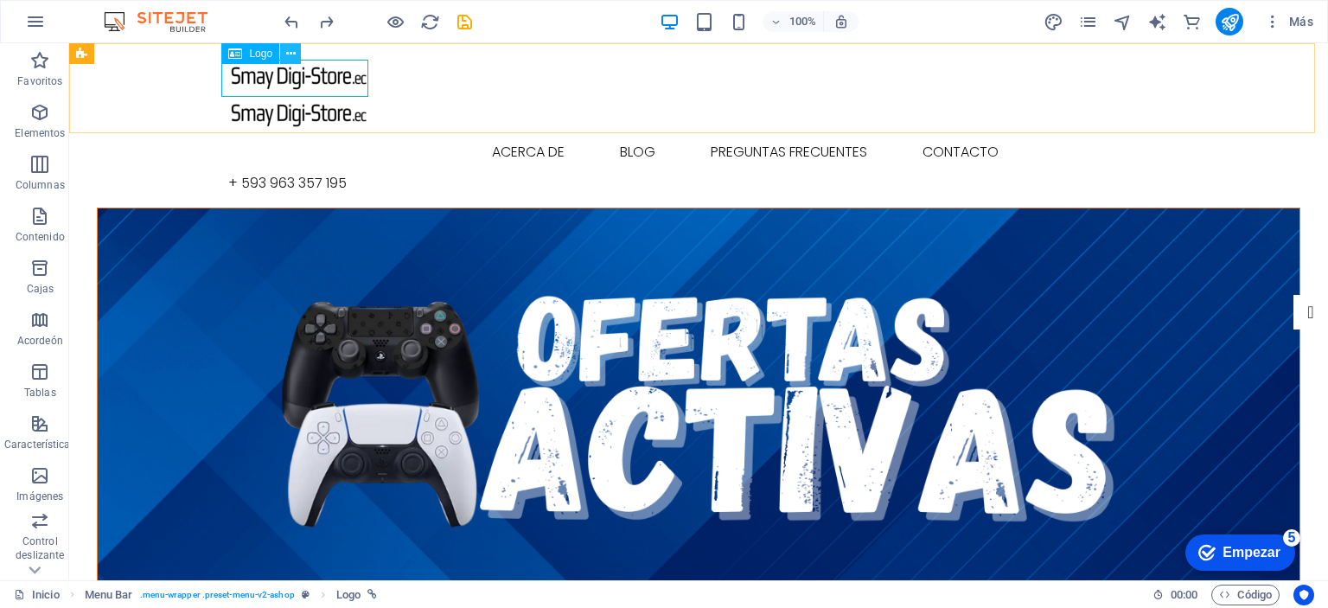
click at [290, 57] on icon at bounding box center [291, 54] width 10 height 18
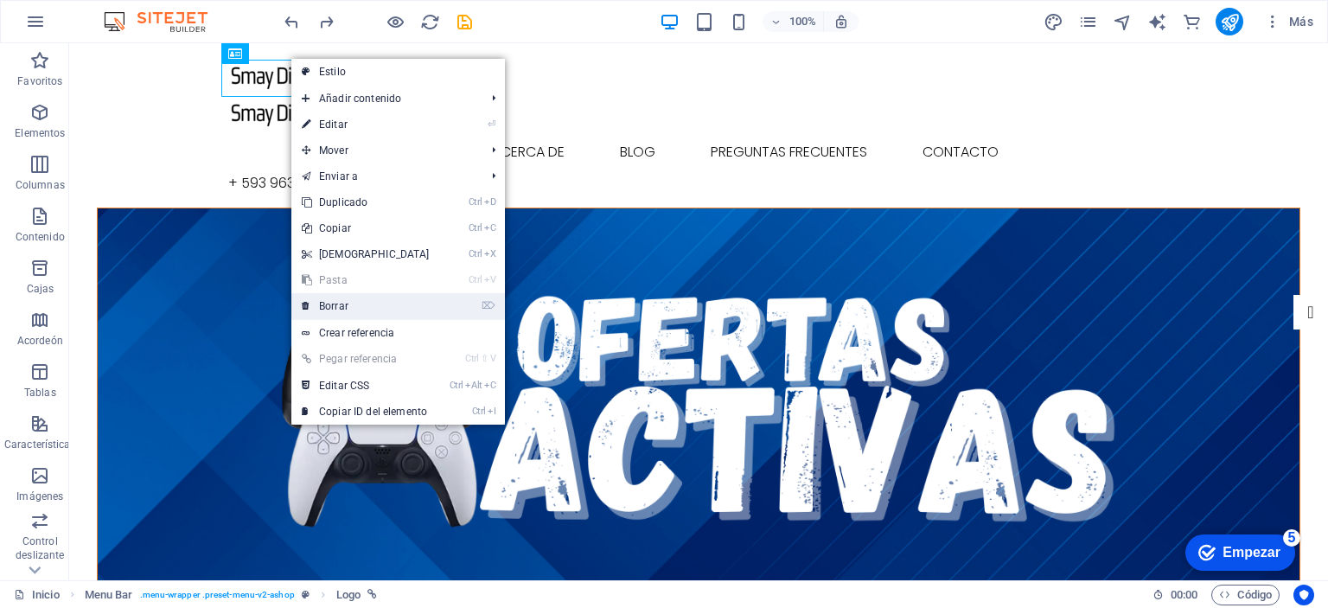
click at [363, 302] on link "⌦ Borrar" at bounding box center [365, 306] width 149 height 26
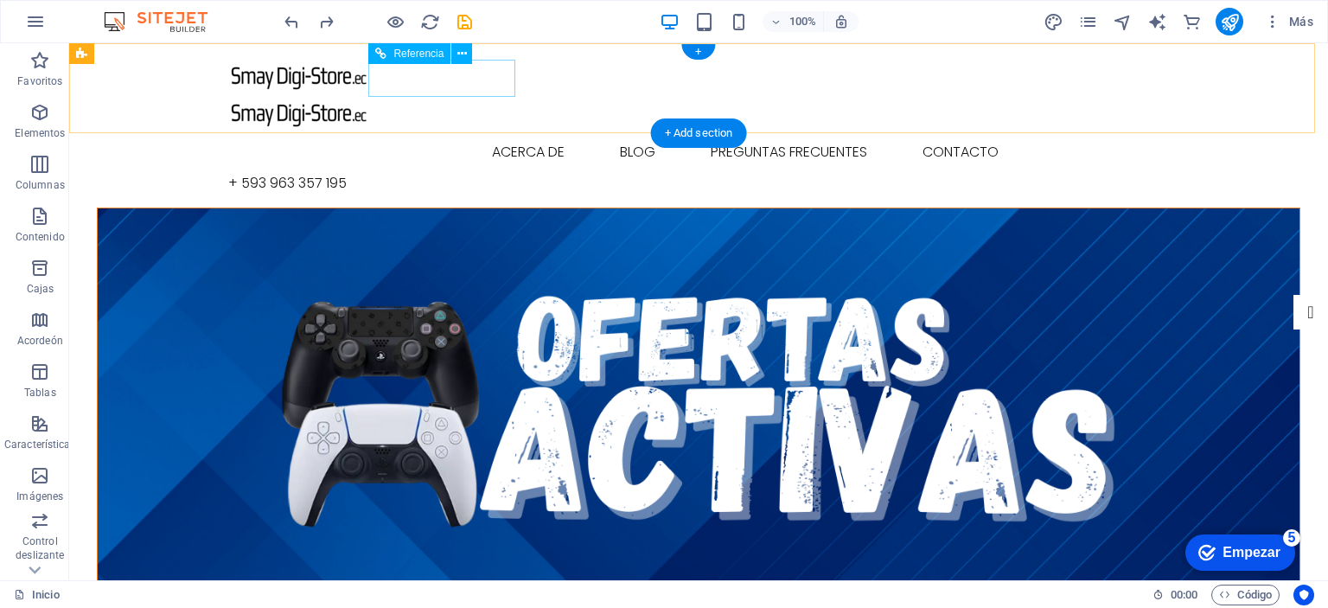
click at [455, 94] on div at bounding box center [698, 112] width 941 height 37
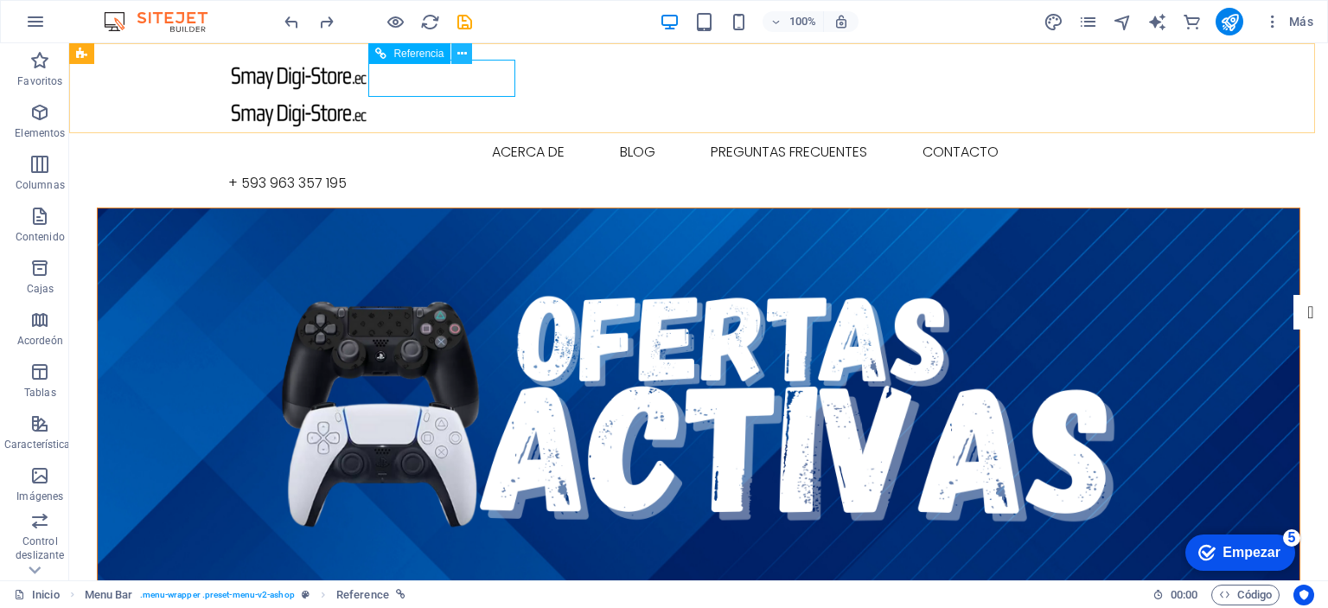
click at [457, 45] on icon at bounding box center [462, 54] width 10 height 18
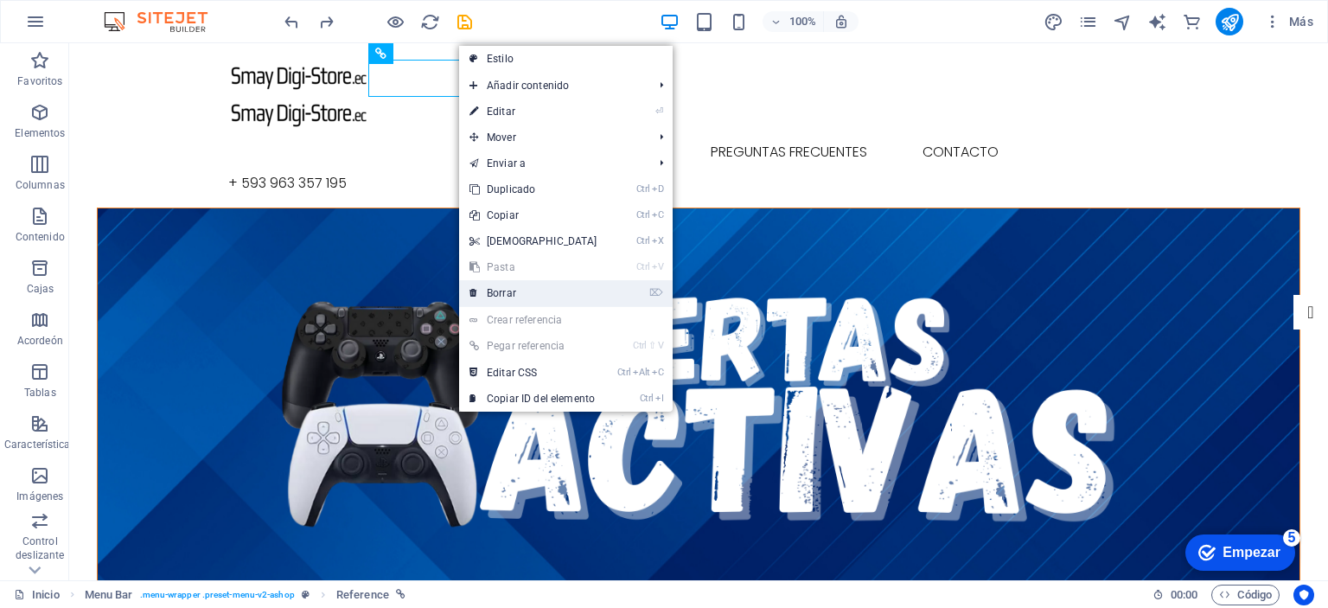
click at [516, 290] on link "⌦ Borrar" at bounding box center [533, 293] width 149 height 26
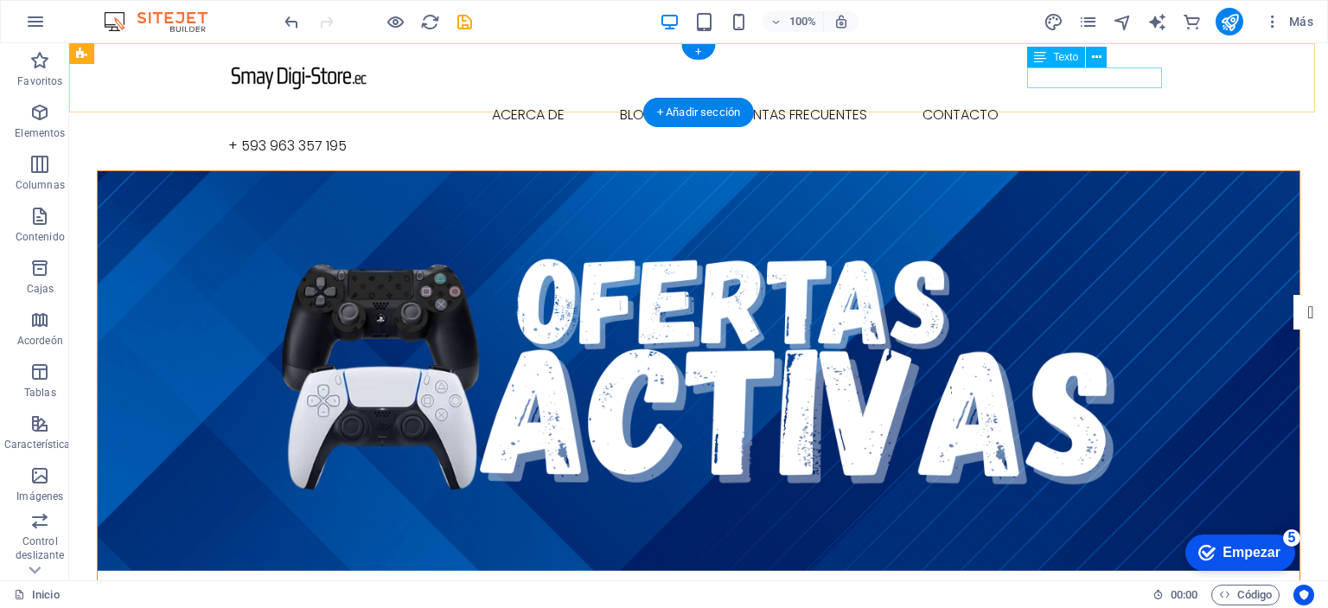
click at [1094, 136] on div "+ 593 963 357 195" at bounding box center [698, 146] width 941 height 21
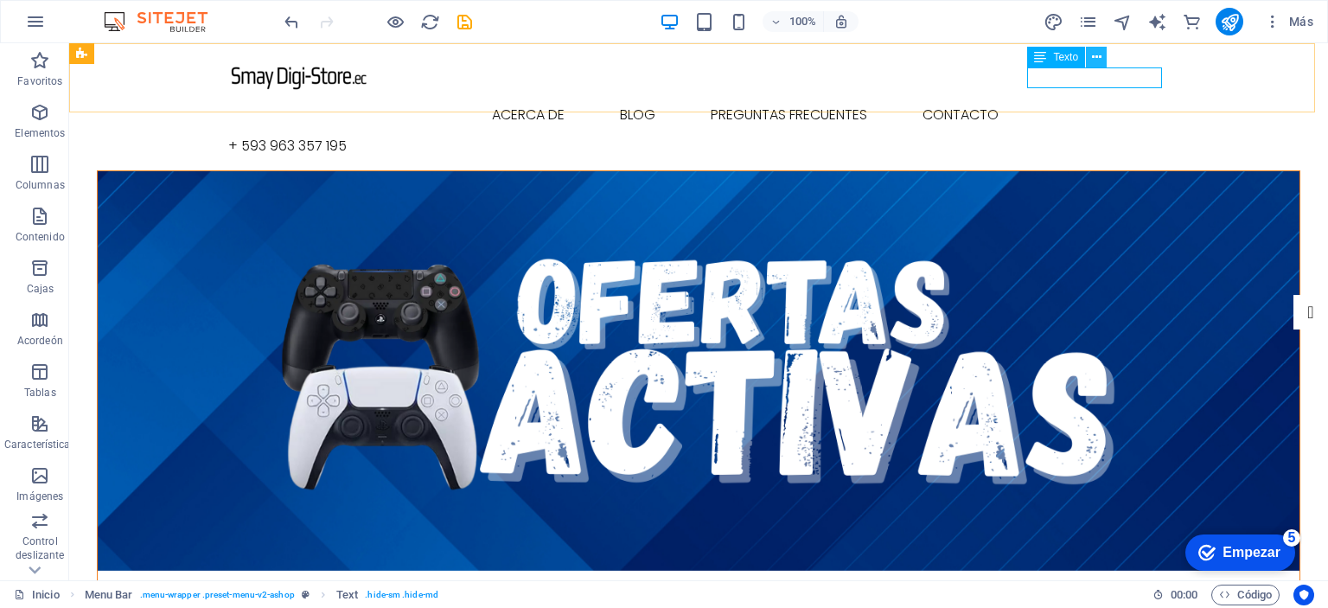
click at [1095, 62] on icon at bounding box center [1097, 57] width 10 height 18
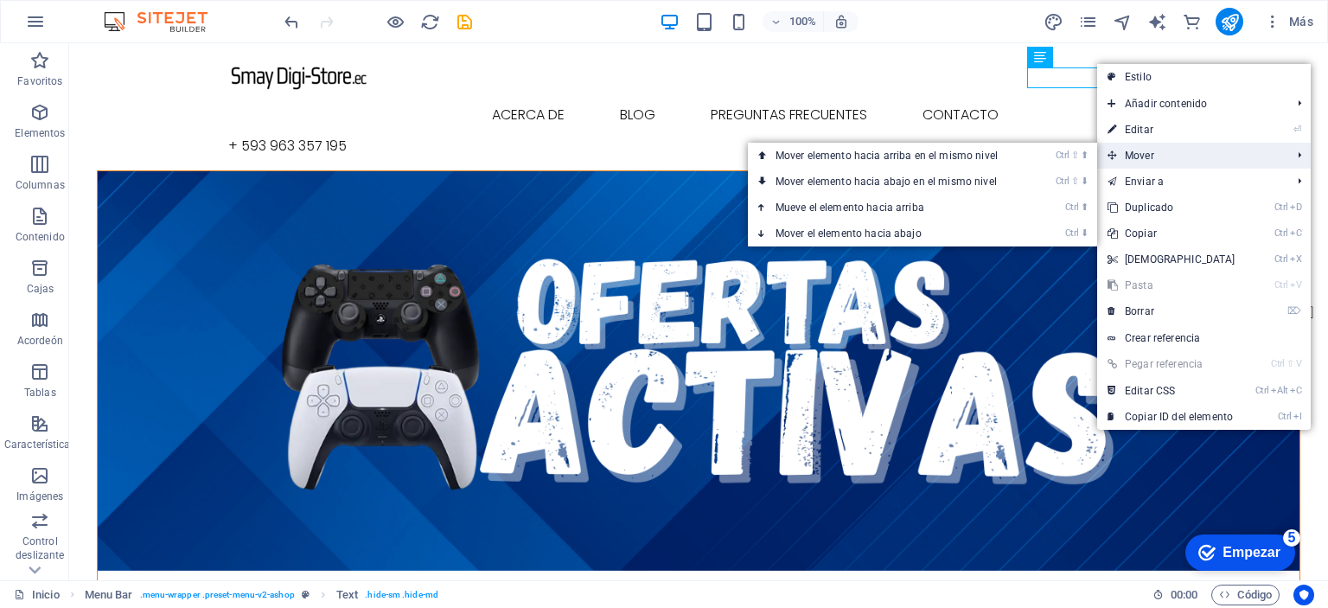
click at [1162, 148] on span "Mover" at bounding box center [1191, 156] width 188 height 26
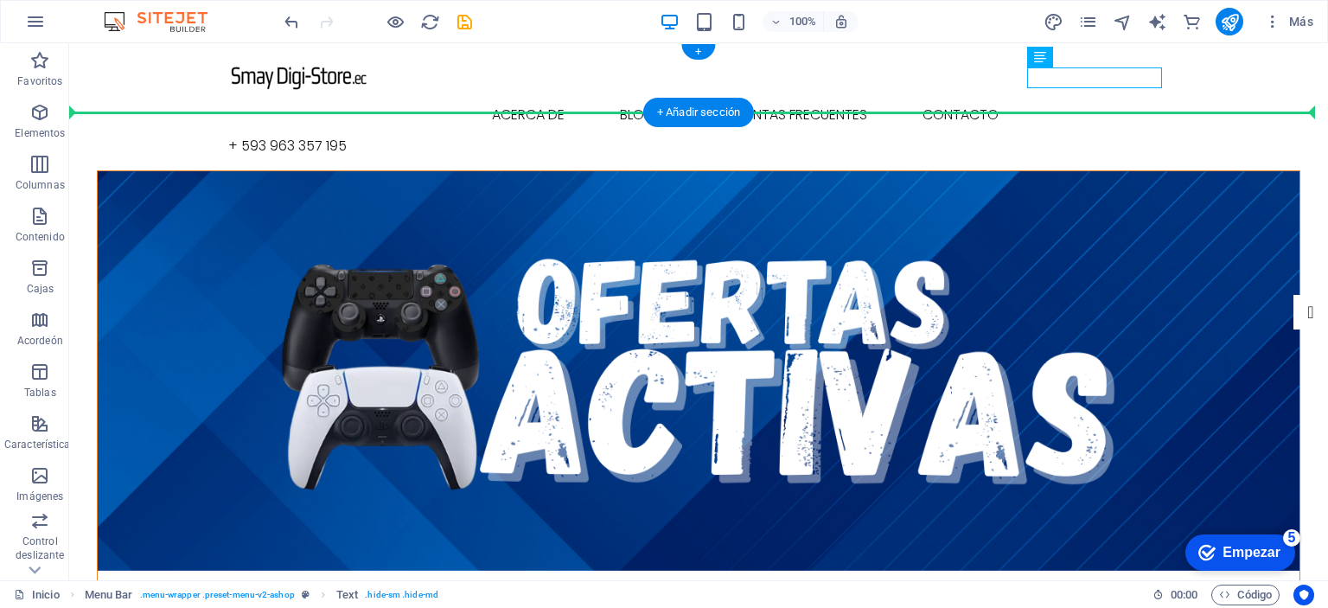
drag, startPoint x: 1071, startPoint y: 77, endPoint x: 248, endPoint y: 102, distance: 823.4
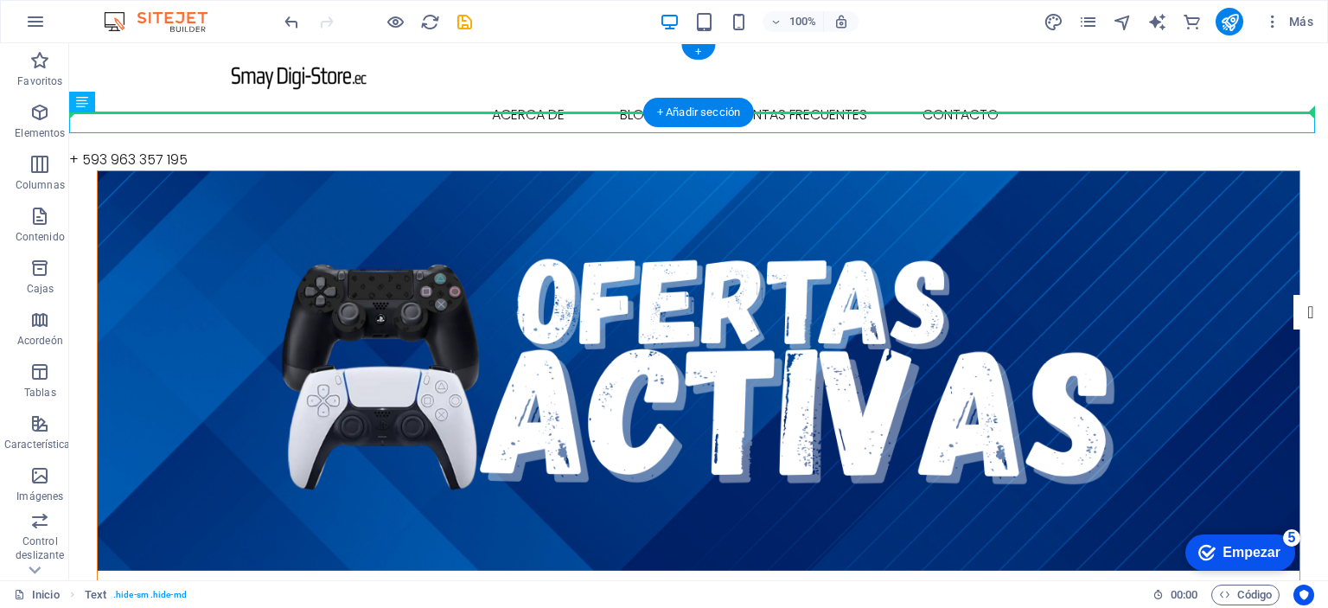
drag, startPoint x: 86, startPoint y: 124, endPoint x: 262, endPoint y: 106, distance: 177.2
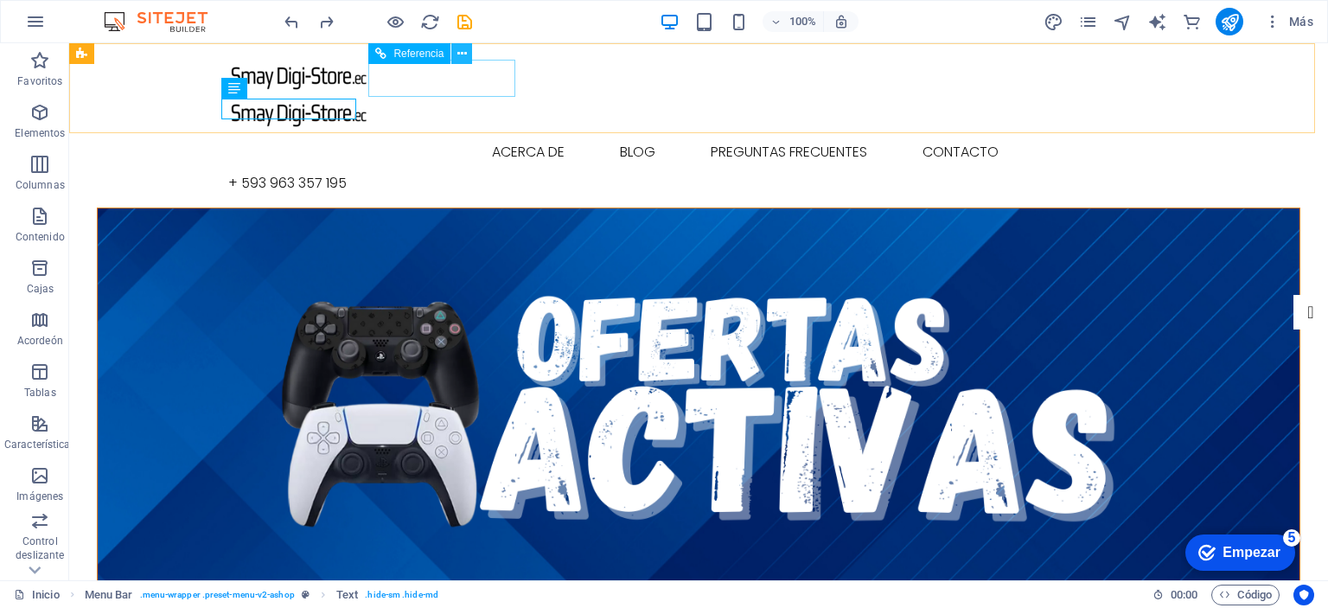
click at [459, 55] on icon at bounding box center [462, 54] width 10 height 18
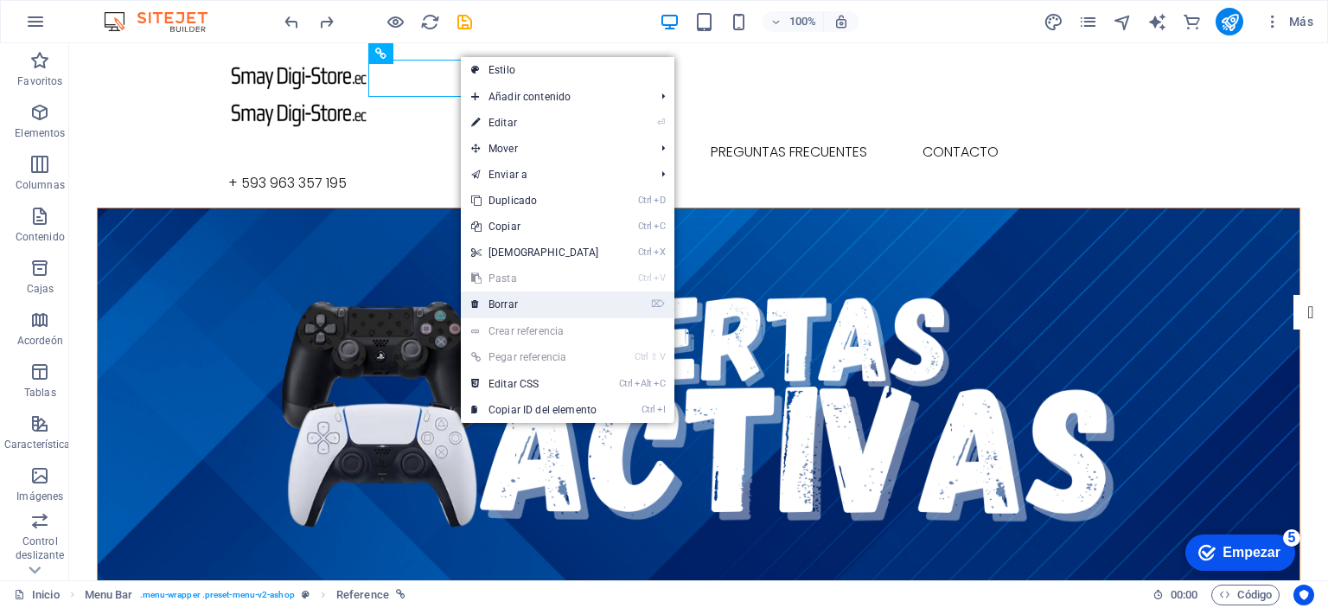
click at [579, 303] on link "⌦ Borrar" at bounding box center [535, 304] width 149 height 26
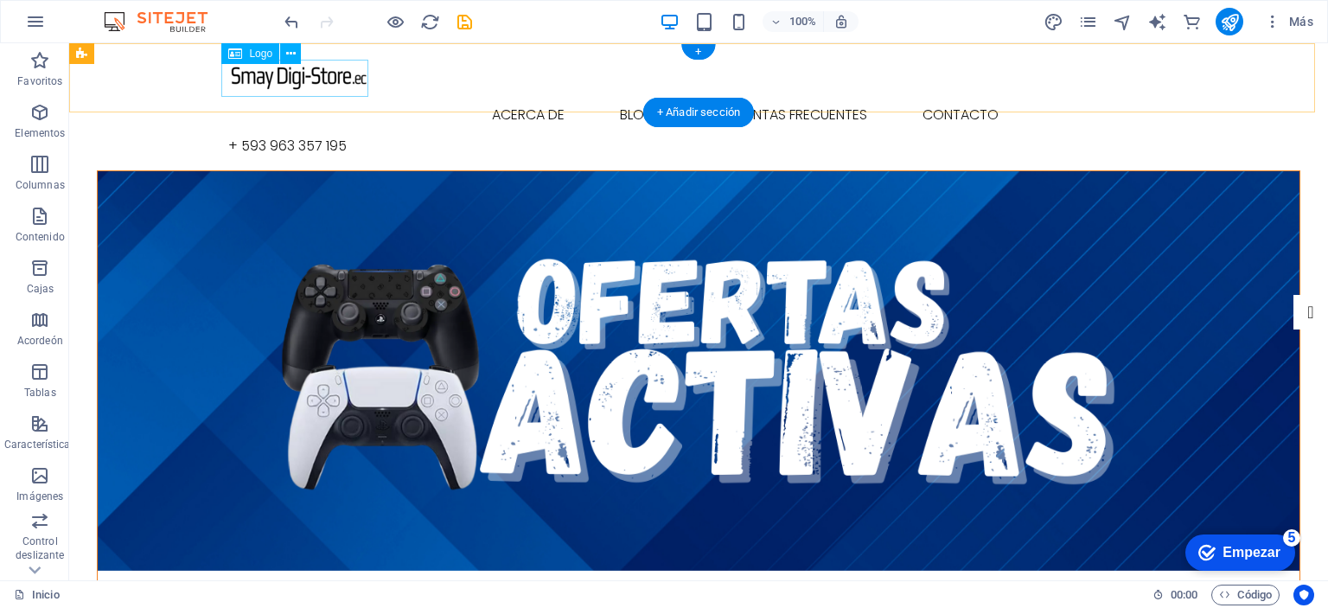
click at [318, 77] on div at bounding box center [698, 75] width 941 height 37
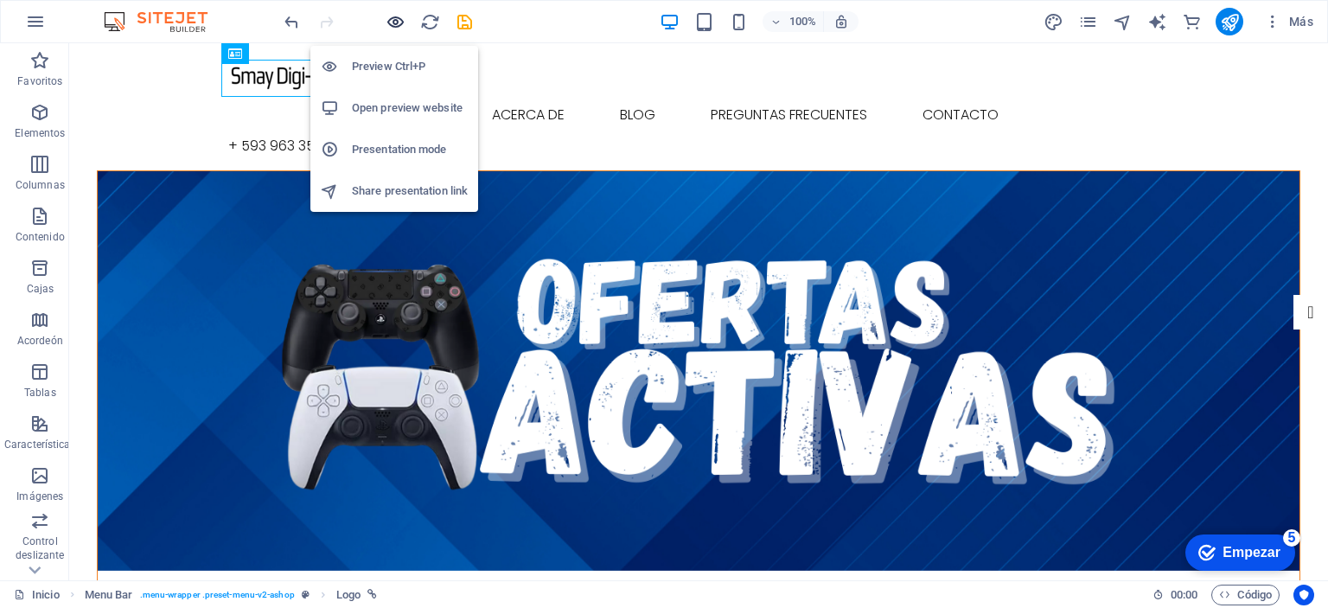
click at [399, 20] on icon "button" at bounding box center [396, 22] width 20 height 20
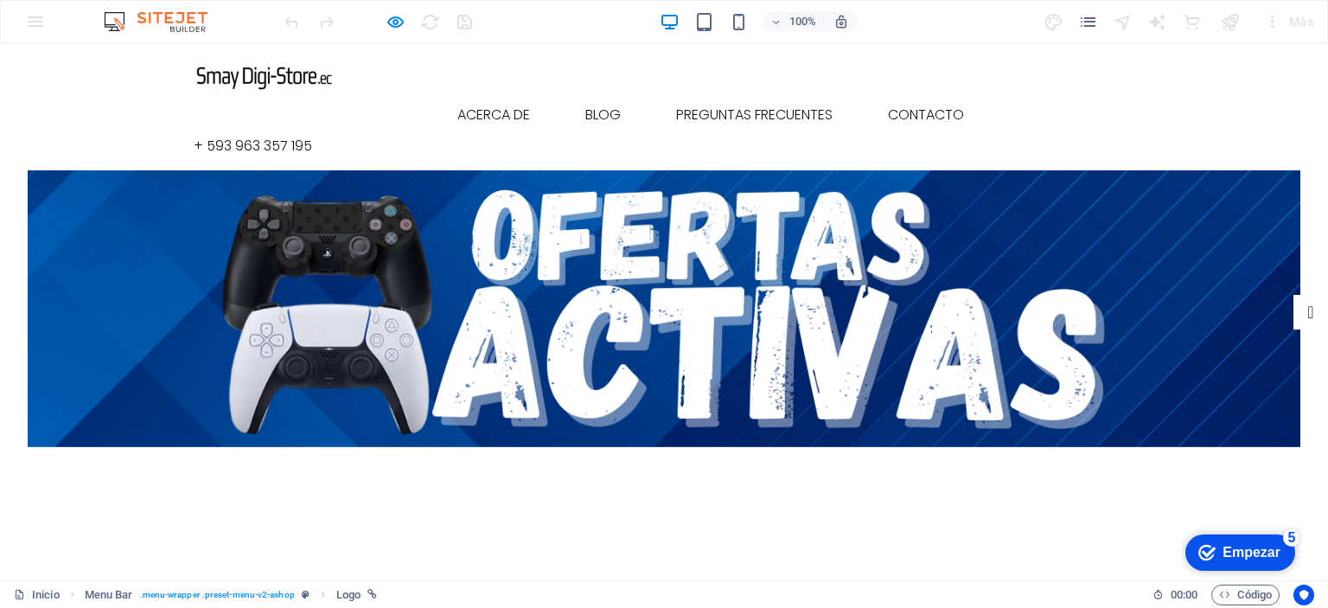
click at [294, 81] on img at bounding box center [267, 75] width 147 height 37
click at [511, 105] on font "Acerca de" at bounding box center [493, 115] width 73 height 20
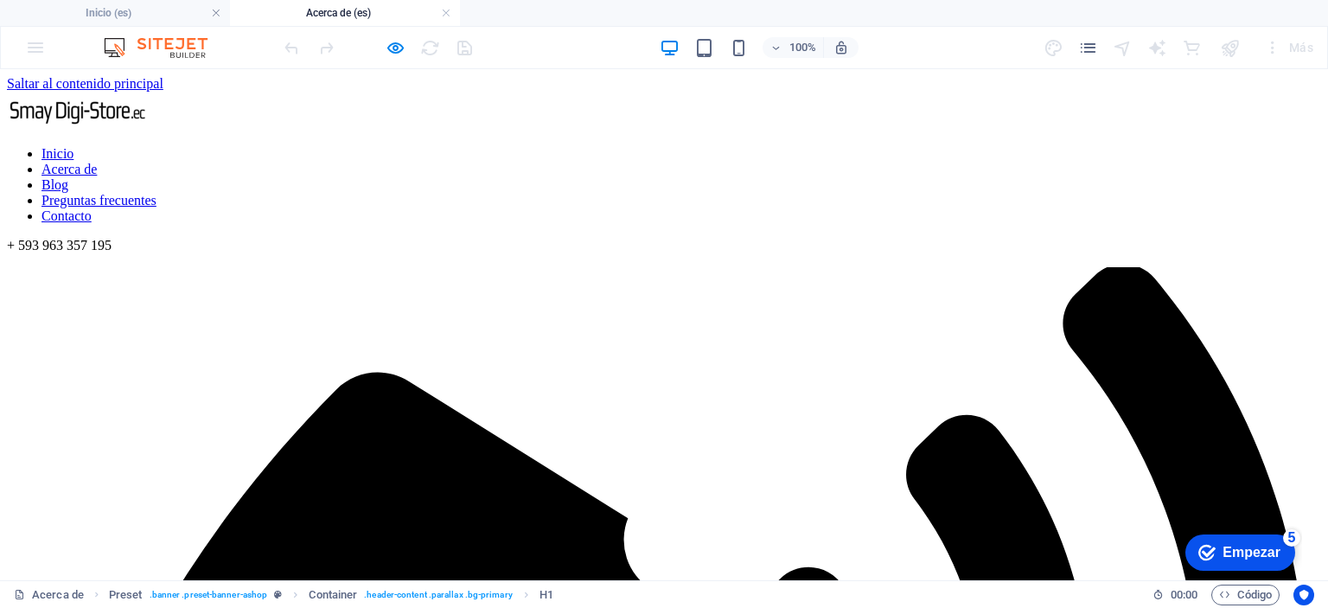
click at [786, 146] on nav "Inicio Acerca de Blog Preguntas frecuentes Contacto" at bounding box center [664, 185] width 1314 height 78
click at [798, 146] on nav "Inicio Acerca de Blog Preguntas frecuentes Contacto" at bounding box center [664, 185] width 1314 height 78
click at [601, 146] on nav "Inicio Acerca de Blog Preguntas frecuentes Contacto" at bounding box center [664, 185] width 1314 height 78
click at [616, 146] on nav "Inicio Acerca de Blog Preguntas frecuentes Contacto" at bounding box center [664, 185] width 1314 height 78
click at [702, 146] on nav "Inicio Acerca de Blog Preguntas frecuentes Contacto" at bounding box center [664, 185] width 1314 height 78
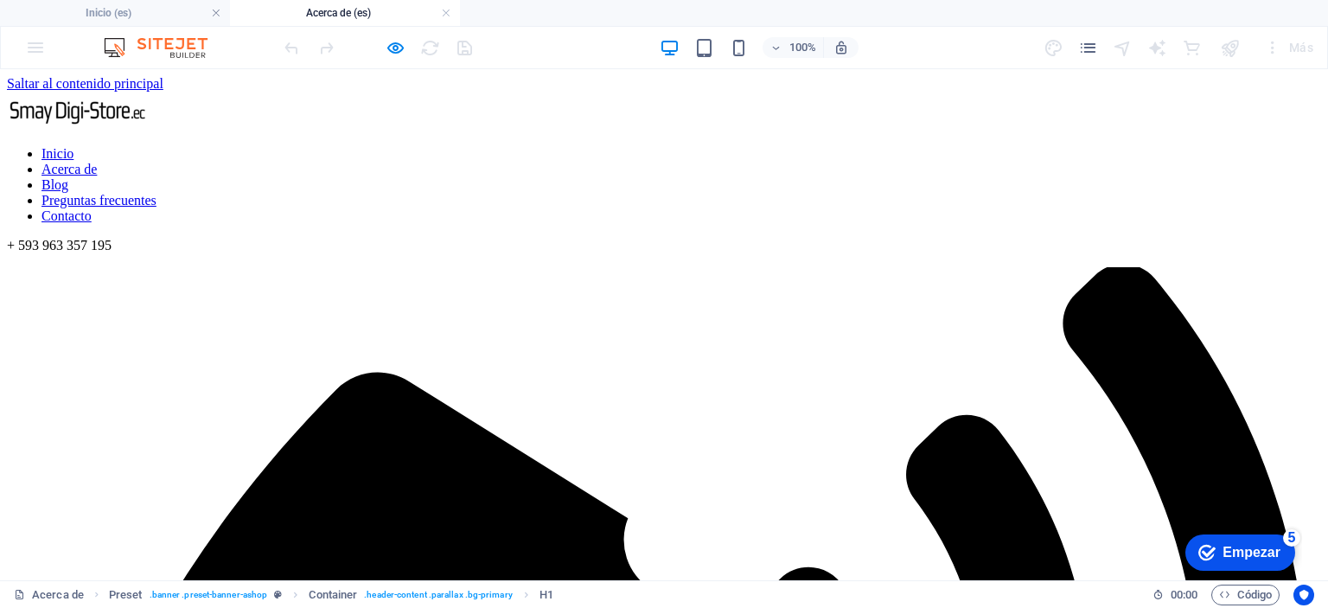
click at [940, 146] on nav "Inicio Acerca de Blog Preguntas frecuentes Contacto" at bounding box center [664, 185] width 1314 height 78
click at [386, 146] on nav "Inicio Acerca de Blog Preguntas frecuentes Contacto" at bounding box center [664, 185] width 1314 height 78
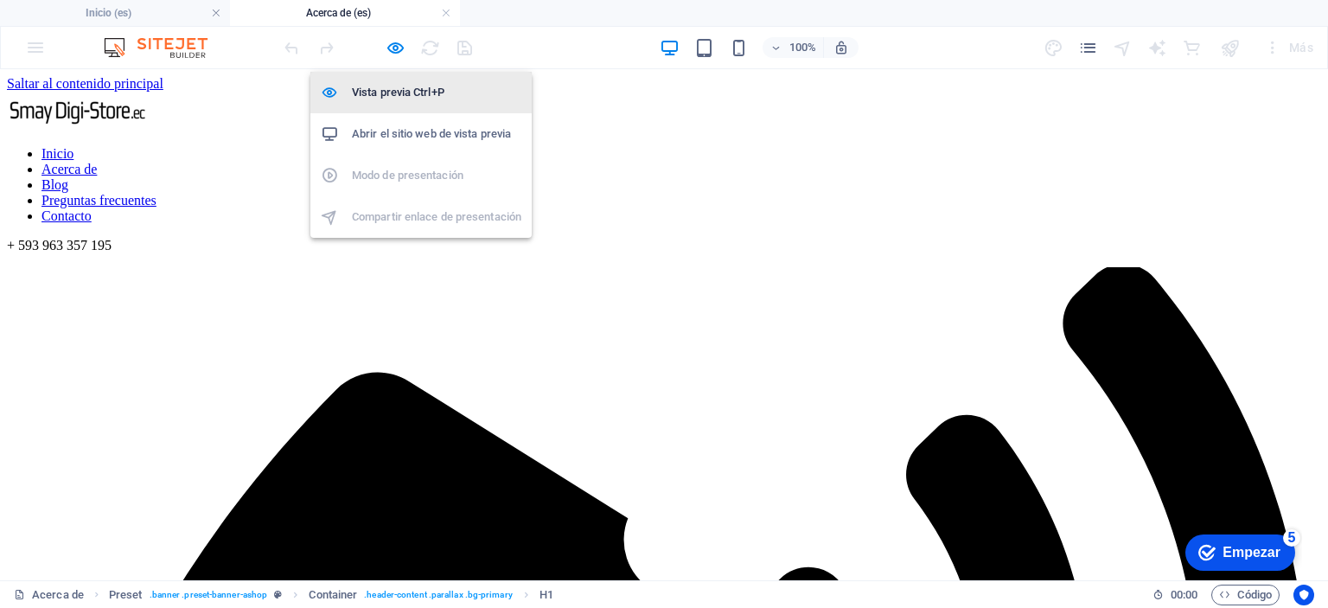
click at [393, 96] on font "Vista previa Ctrl+P" at bounding box center [398, 92] width 93 height 13
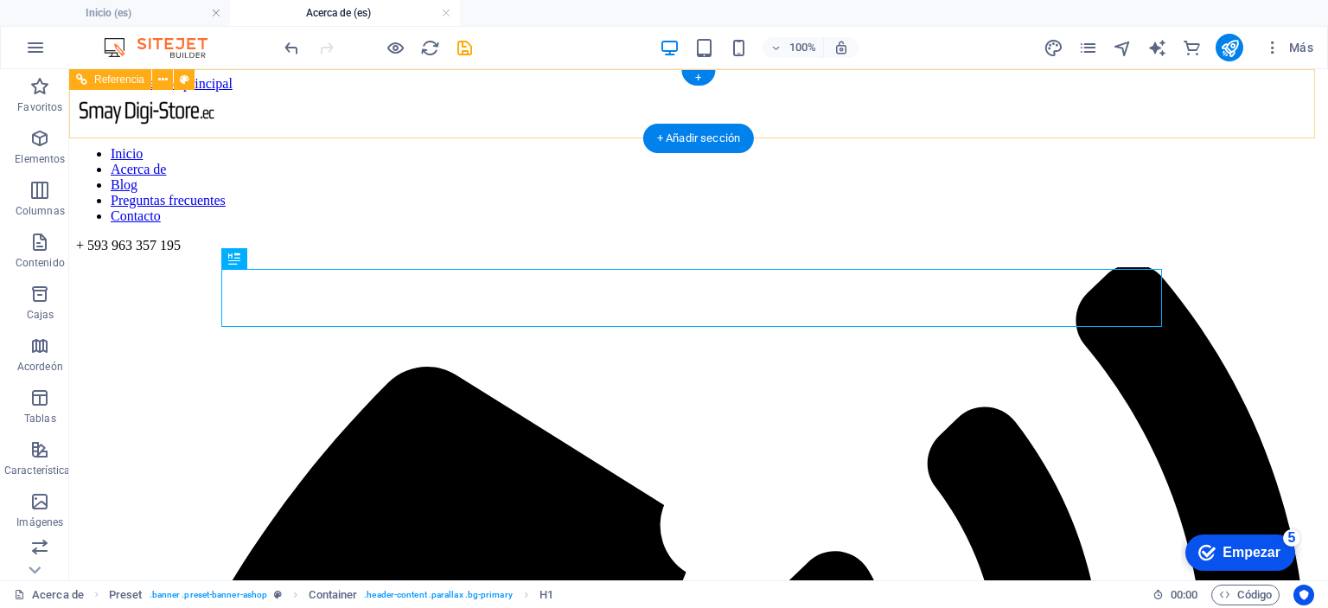
click at [424, 146] on nav "Inicio Acerca de Blog Preguntas frecuentes Contacto" at bounding box center [698, 185] width 1245 height 78
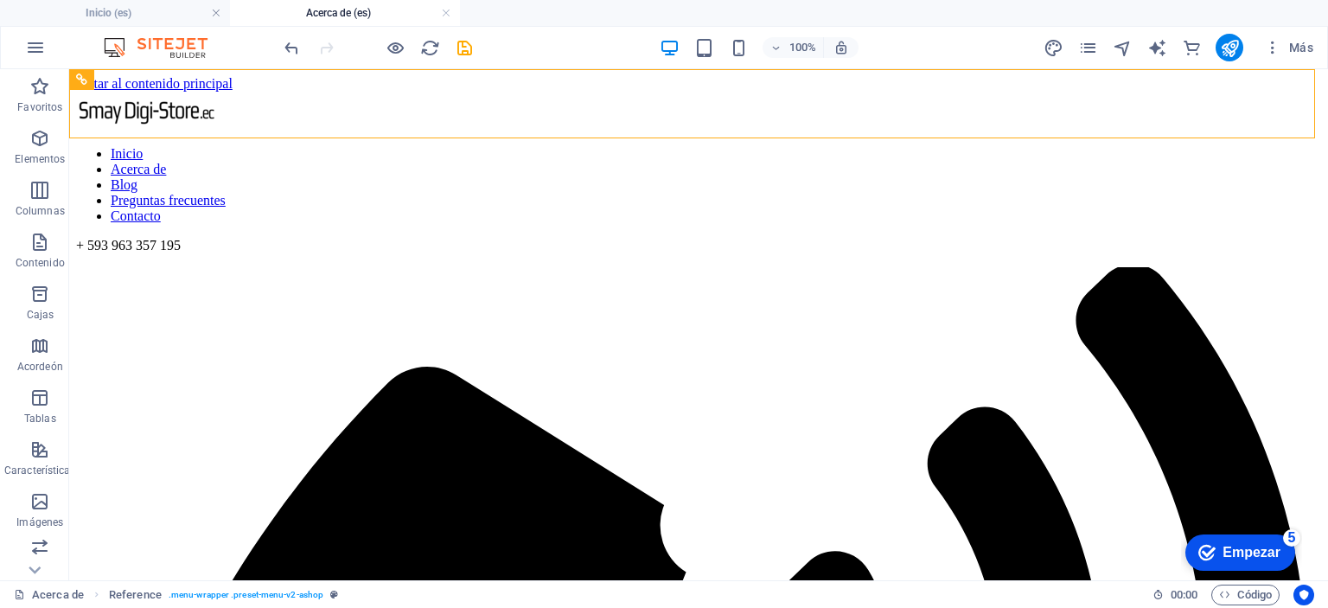
click at [407, 54] on div at bounding box center [378, 48] width 194 height 28
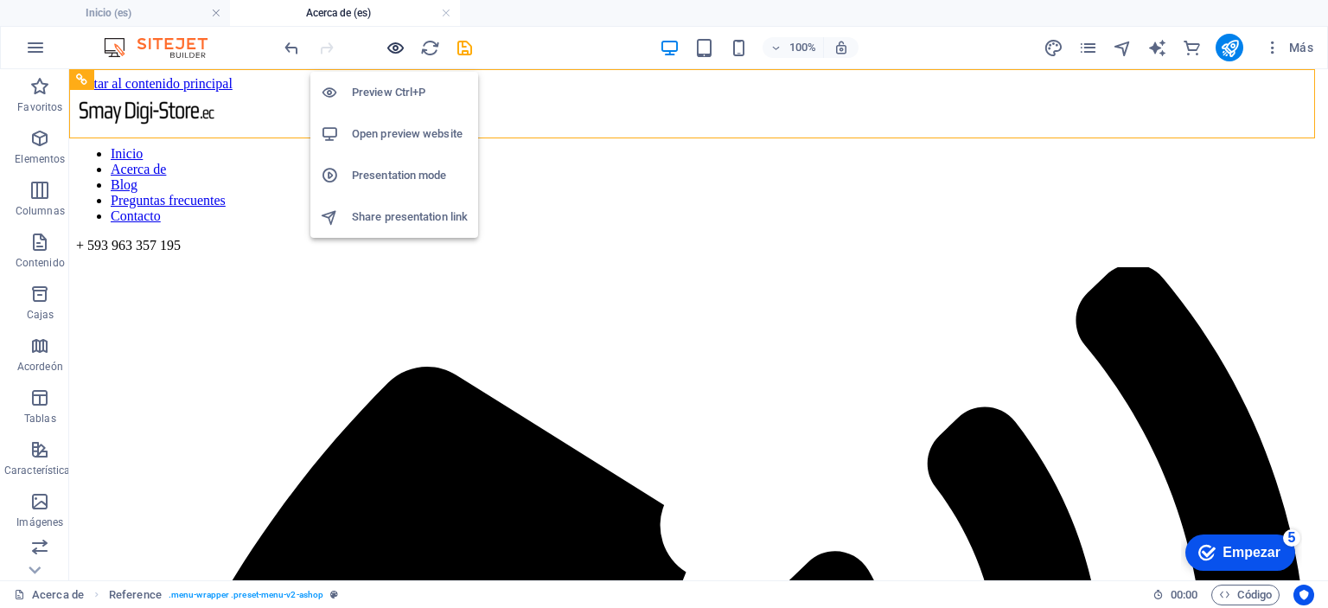
click at [393, 54] on icon "button" at bounding box center [396, 48] width 20 height 20
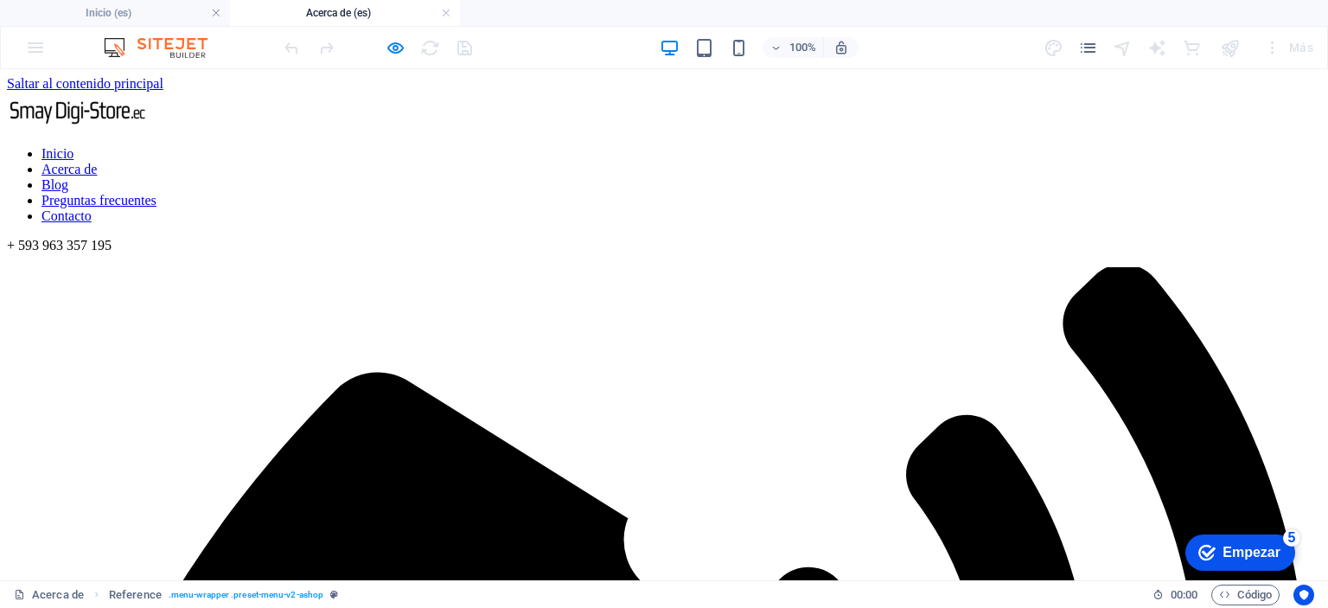
click at [154, 102] on img at bounding box center [80, 110] width 147 height 37
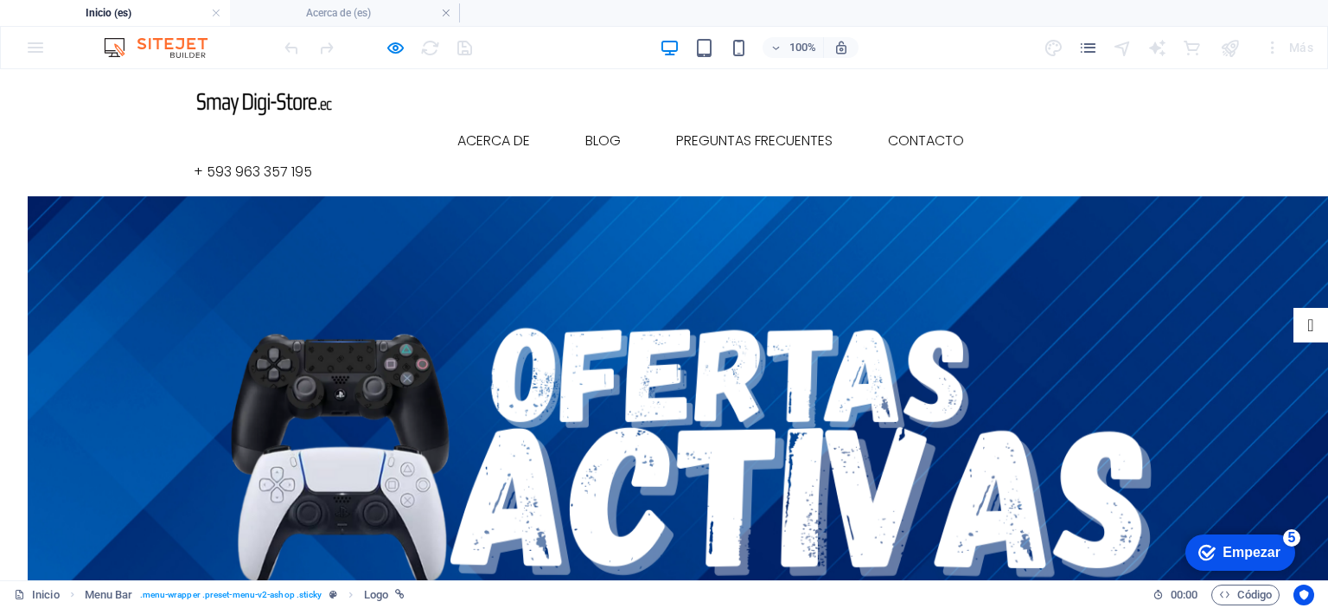
click at [399, 131] on font "Inicio" at bounding box center [383, 141] width 38 height 20
click at [480, 131] on font "Acerca de" at bounding box center [493, 141] width 73 height 20
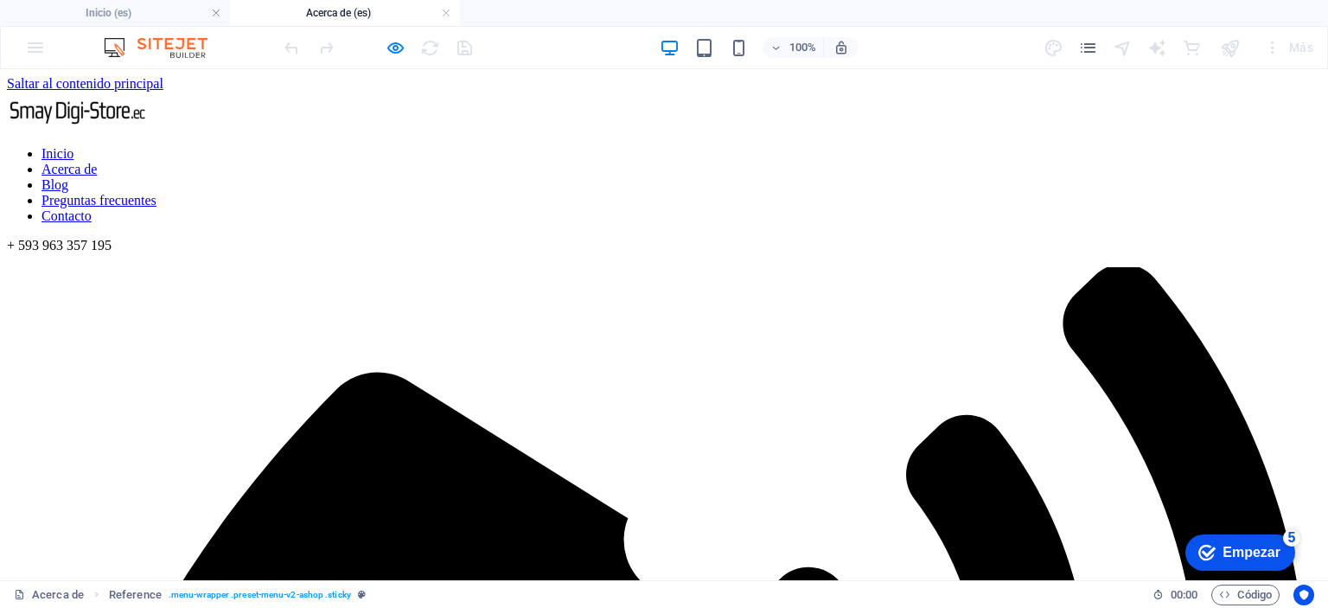
click at [73, 146] on font "Inicio" at bounding box center [57, 153] width 32 height 15
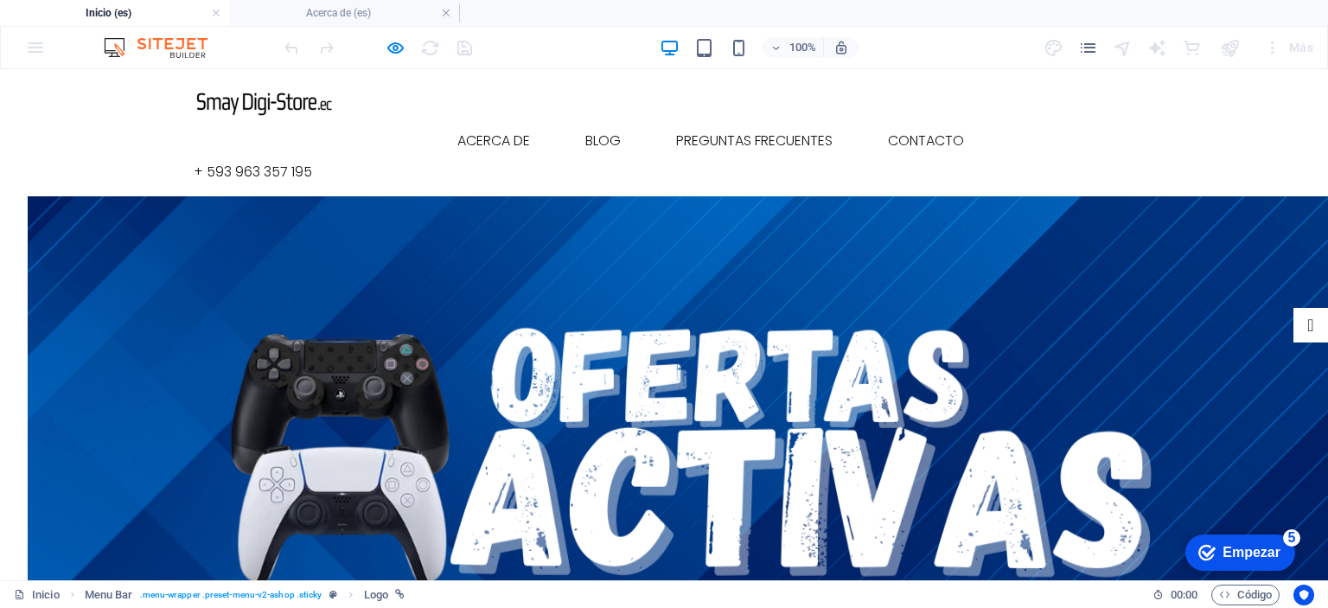
click at [316, 105] on img at bounding box center [267, 101] width 147 height 37
click at [270, 105] on img at bounding box center [267, 101] width 147 height 37
click at [689, 131] on font "Preguntas frecuentes" at bounding box center [754, 141] width 156 height 20
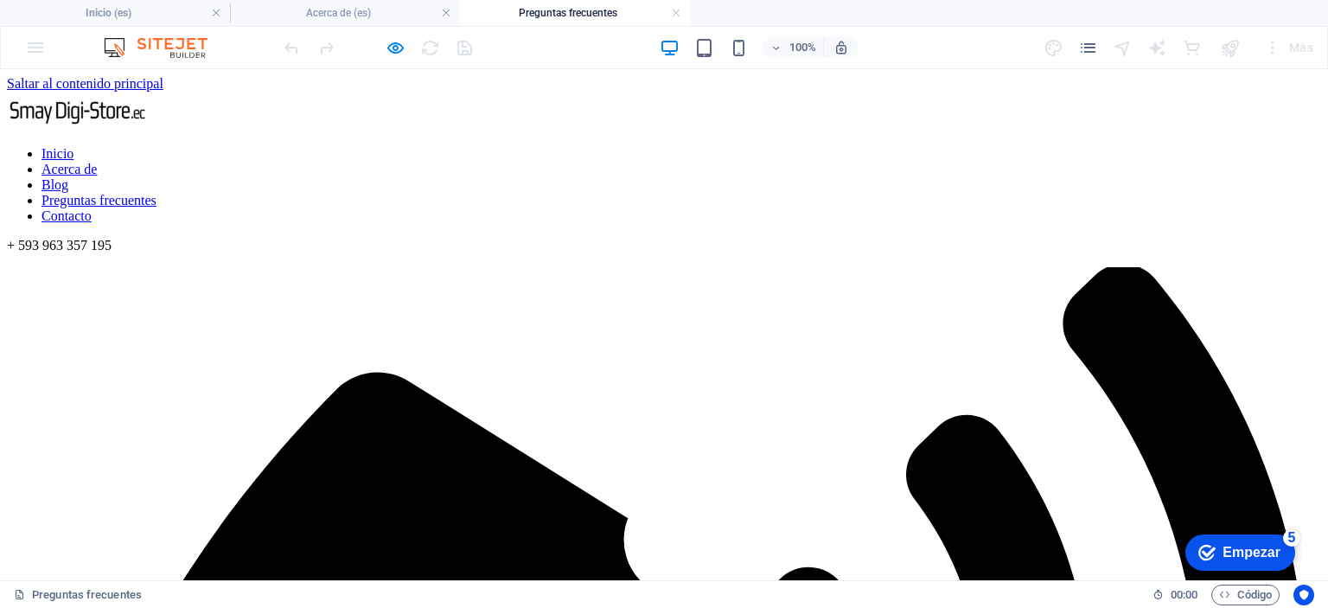
click at [254, 100] on div at bounding box center [664, 112] width 1314 height 41
click at [308, 105] on div at bounding box center [664, 112] width 1314 height 41
click at [216, 101] on div at bounding box center [664, 112] width 1314 height 41
click at [195, 104] on div at bounding box center [664, 112] width 1314 height 41
click at [606, 146] on nav "Inicio Acerca de Blog Preguntas frecuentes Contacto" at bounding box center [664, 185] width 1314 height 78
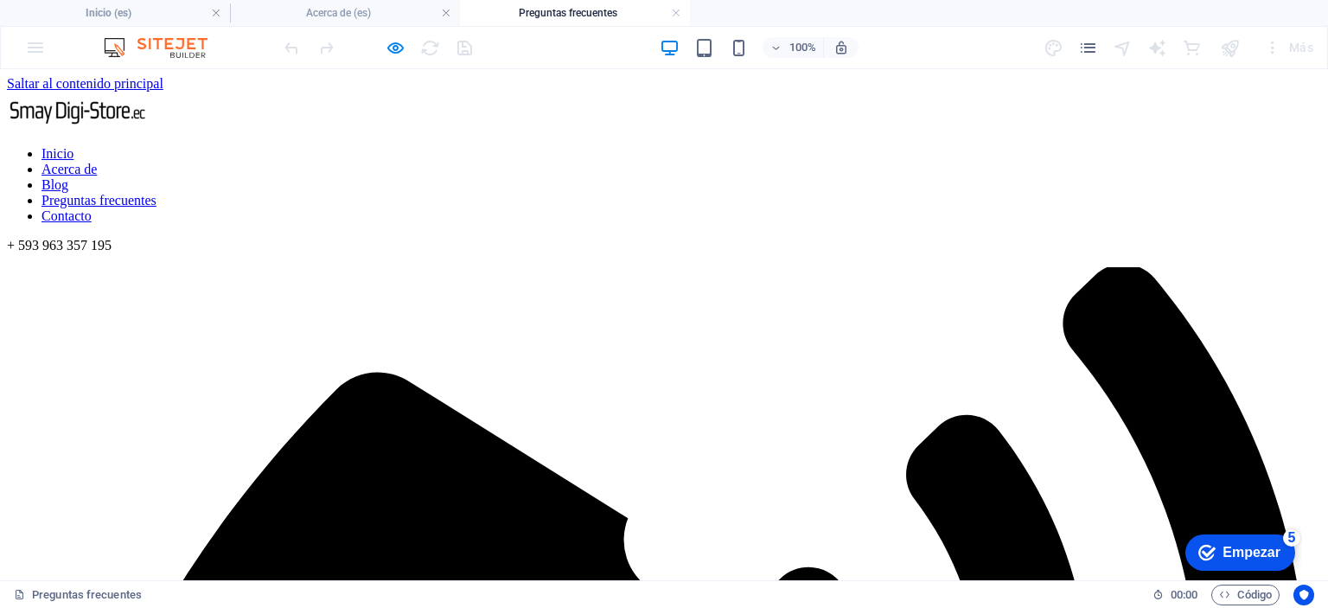
click at [476, 146] on nav "Inicio Acerca de Blog Preguntas frecuentes Contacto" at bounding box center [664, 185] width 1314 height 78
click at [386, 146] on nav "Inicio Acerca de Blog Preguntas frecuentes Contacto" at bounding box center [664, 185] width 1314 height 78
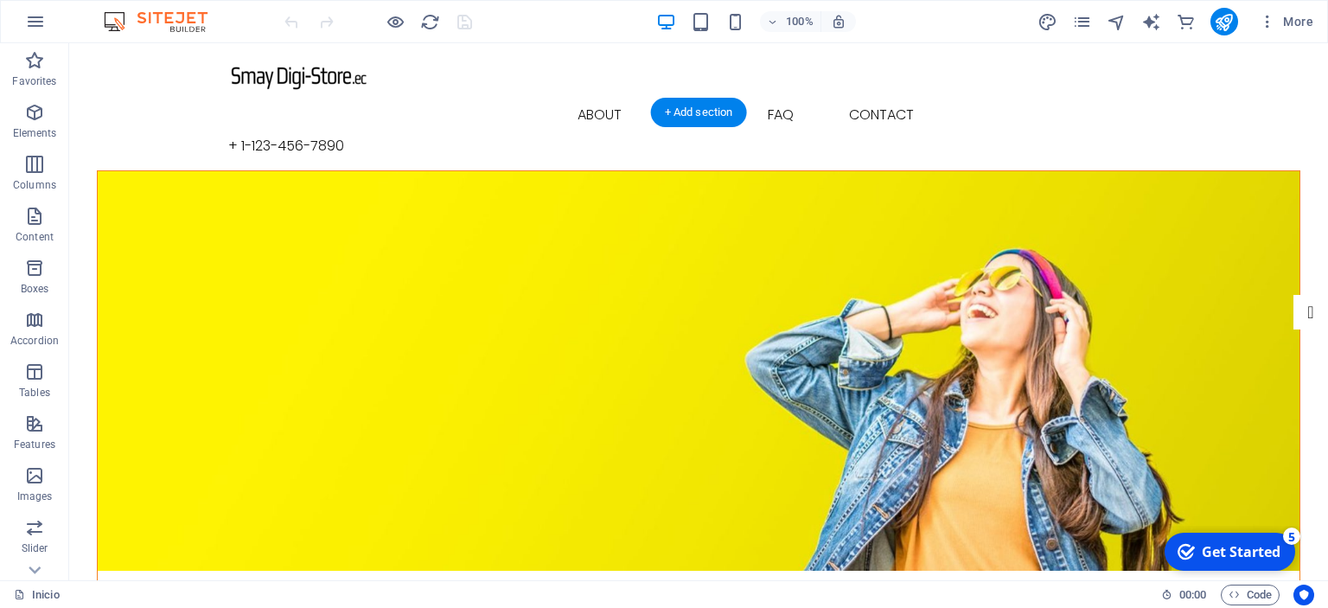
click at [813, 179] on figure at bounding box center [699, 370] width 1202 height 399
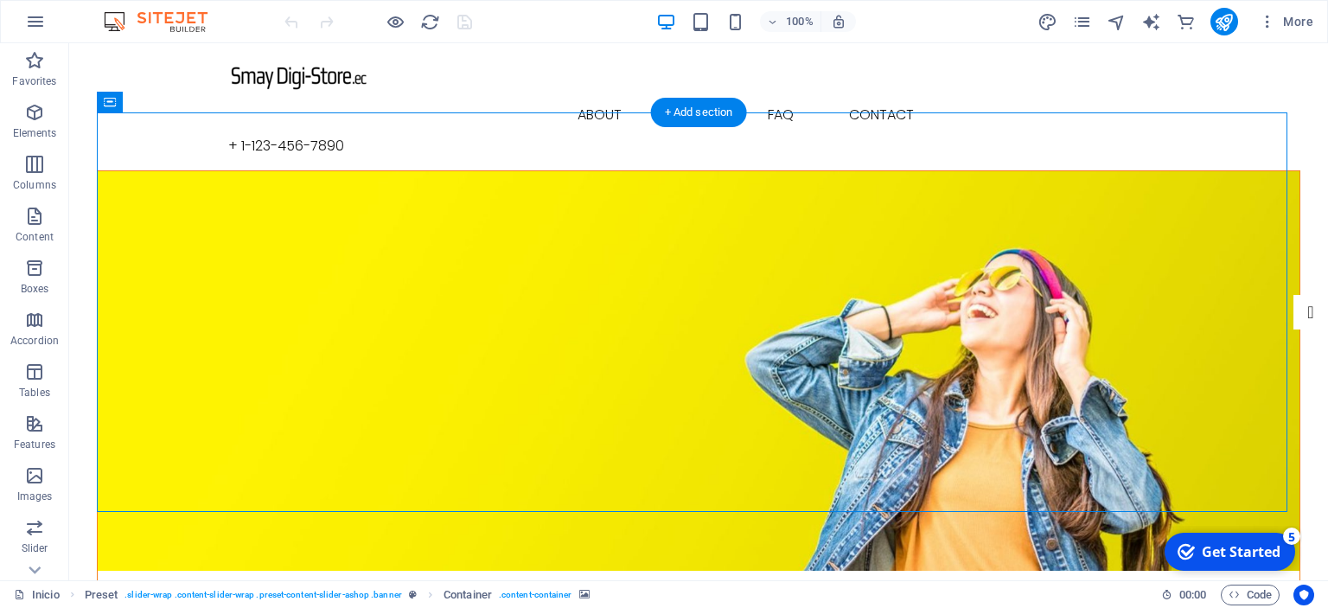
click at [183, 171] on figure at bounding box center [699, 370] width 1202 height 399
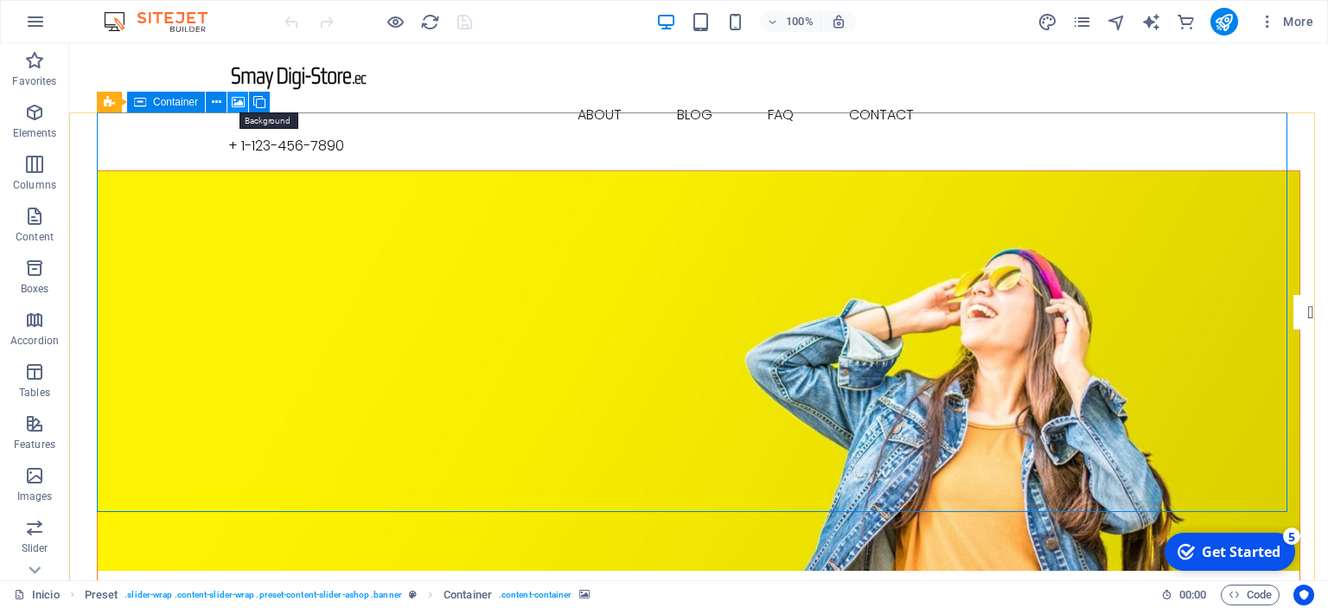
click at [238, 105] on icon at bounding box center [238, 102] width 13 height 18
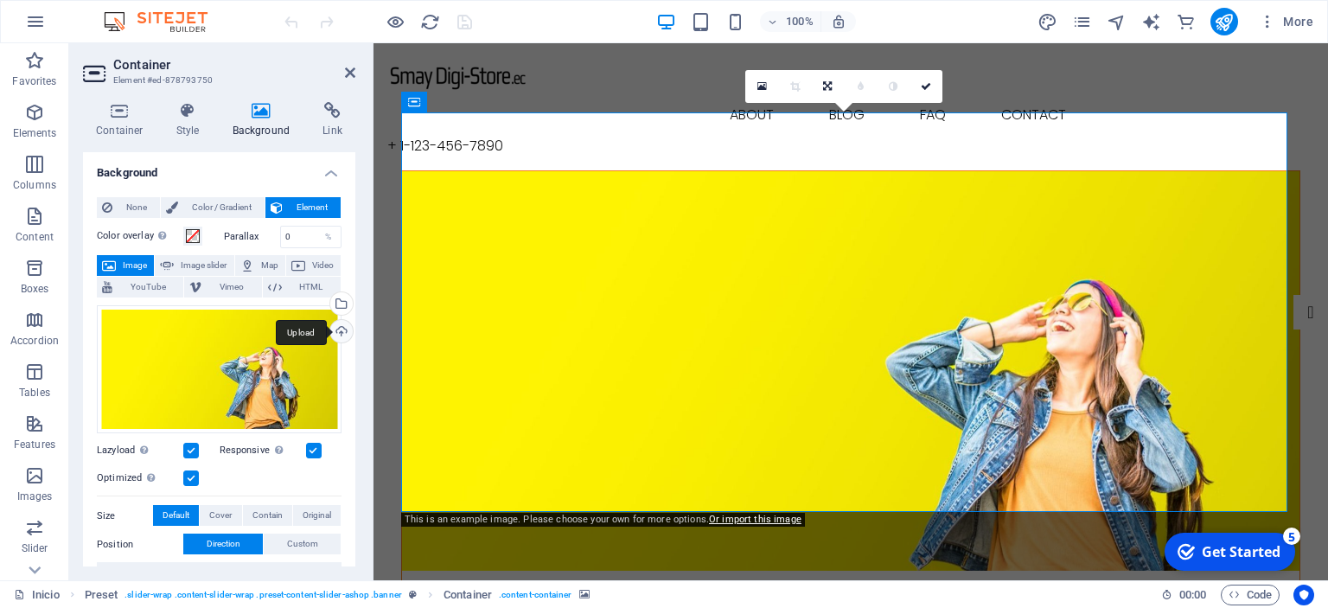
click at [340, 329] on div "Upload" at bounding box center [340, 333] width 26 height 26
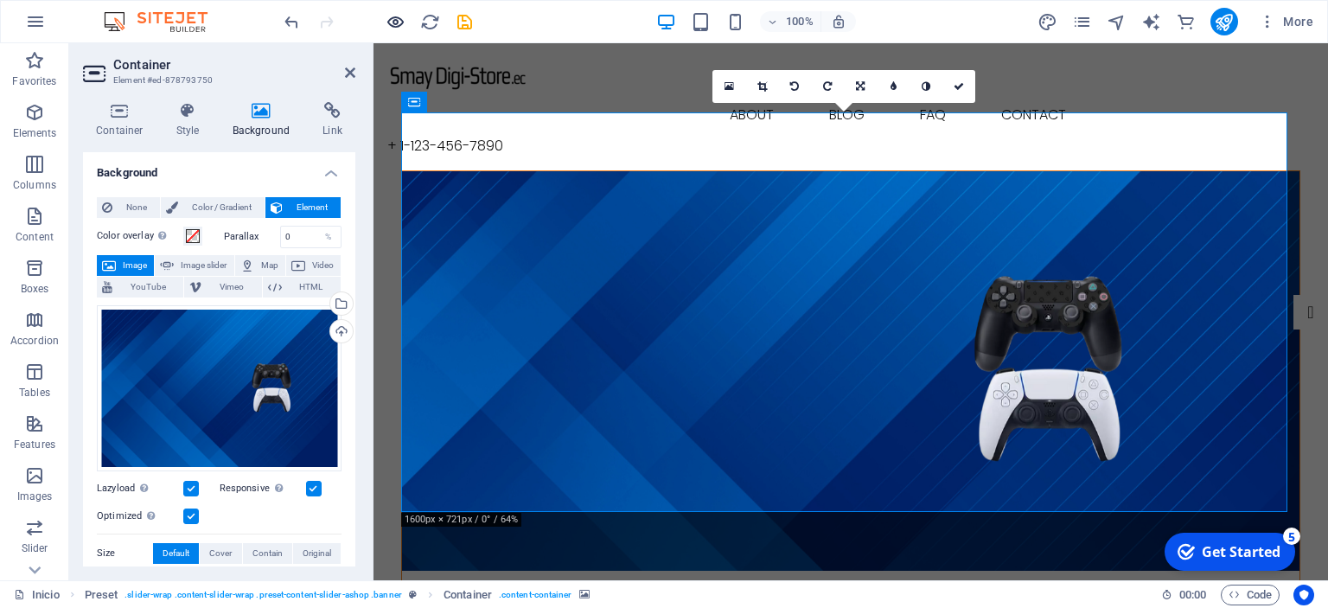
click at [384, 16] on div at bounding box center [378, 22] width 194 height 28
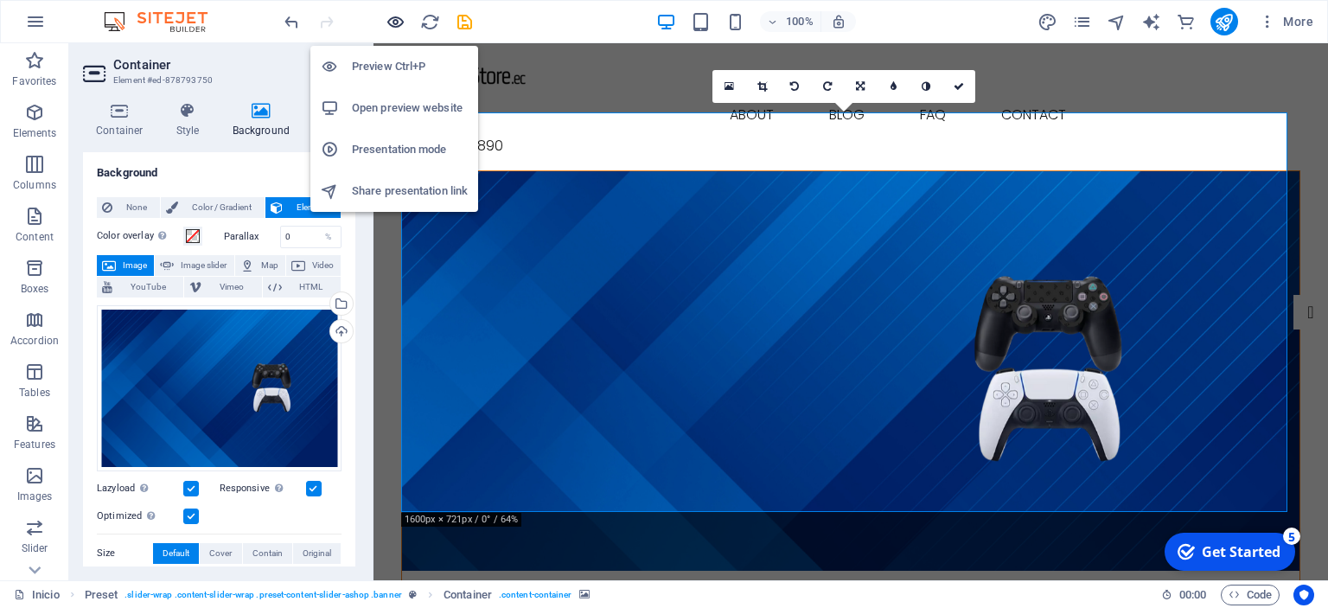
click at [393, 24] on icon "button" at bounding box center [396, 22] width 20 height 20
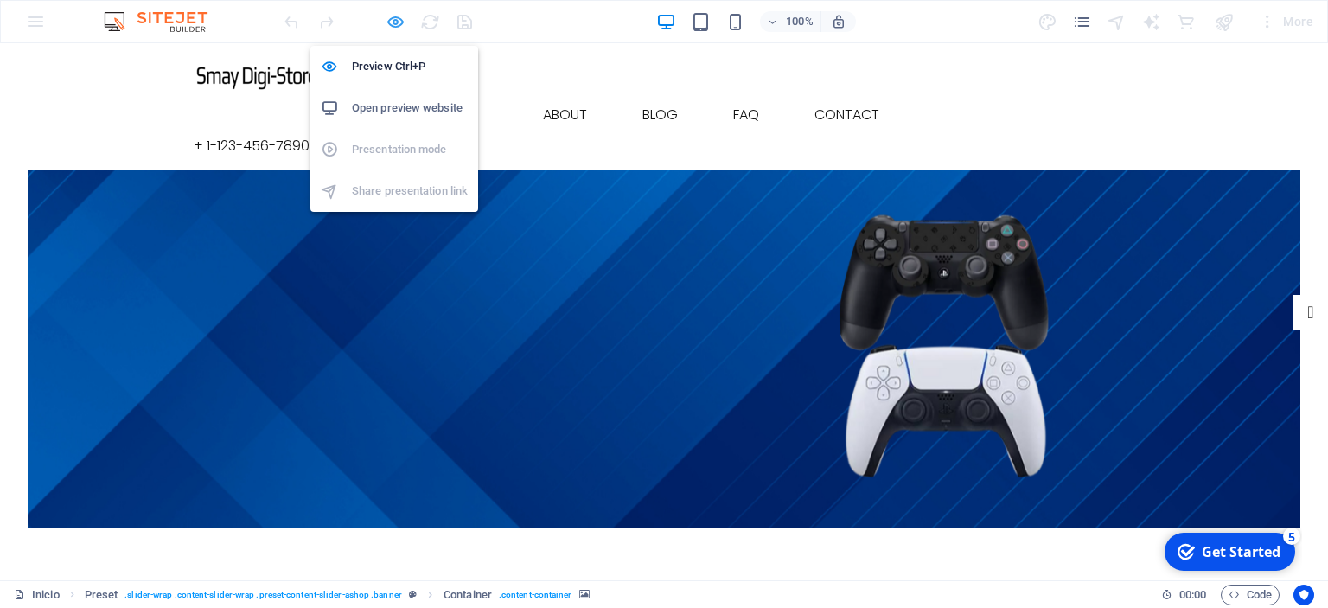
click at [393, 24] on icon "button" at bounding box center [396, 22] width 20 height 20
